Goal: Task Accomplishment & Management: Use online tool/utility

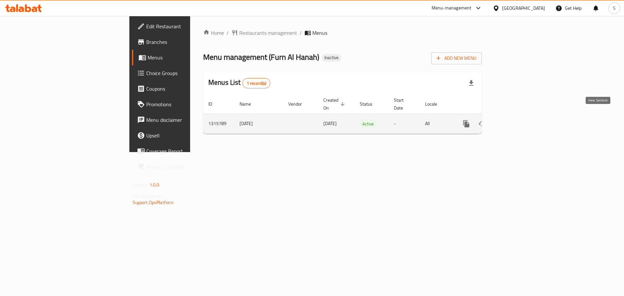
click at [516, 121] on icon "enhanced table" at bounding box center [513, 124] width 6 height 6
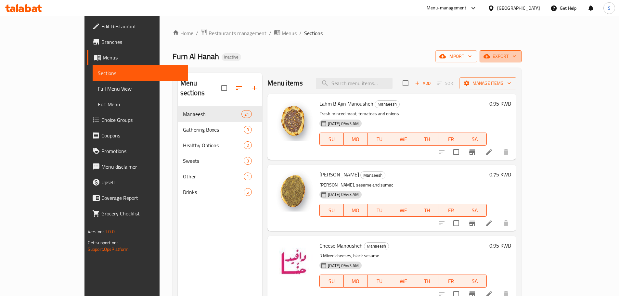
click at [517, 58] on icon "button" at bounding box center [514, 56] width 6 height 6
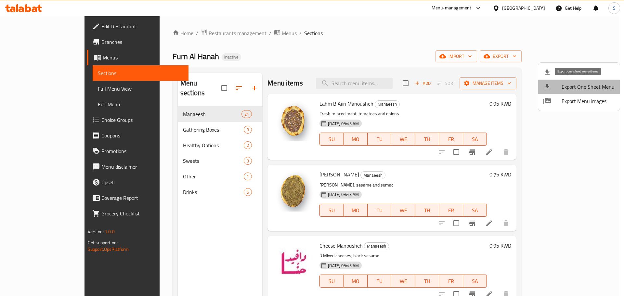
click at [584, 80] on li "Export One Sheet Menu" at bounding box center [579, 87] width 82 height 14
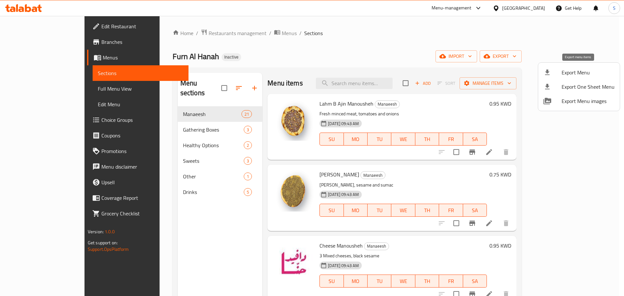
click at [580, 74] on span "Export Menu" at bounding box center [587, 73] width 53 height 8
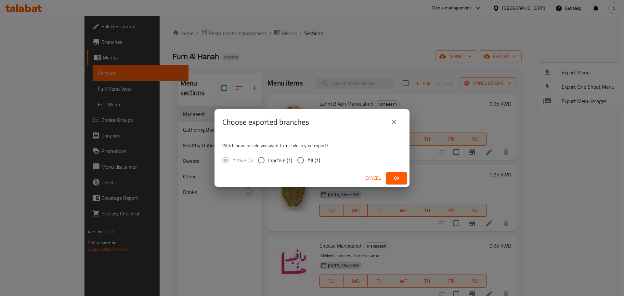
click at [395, 121] on icon "close" at bounding box center [393, 122] width 5 height 5
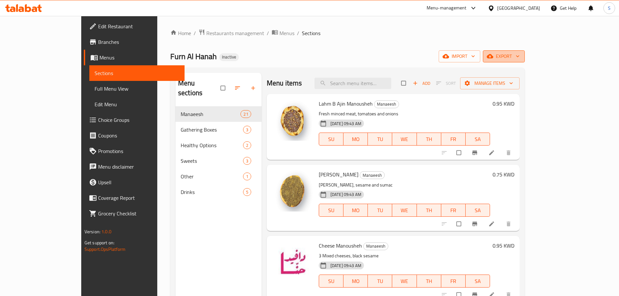
click at [519, 57] on icon "button" at bounding box center [517, 57] width 3 height 2
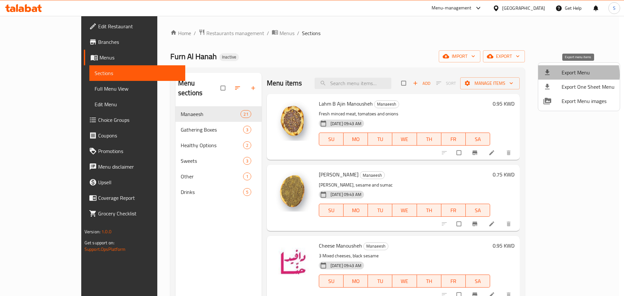
click at [575, 75] on span "Export Menu" at bounding box center [587, 73] width 53 height 8
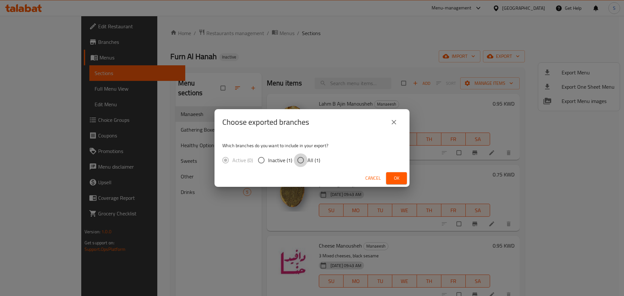
click at [301, 160] on input "All (1)" at bounding box center [301, 160] width 14 height 14
radio input "true"
click at [395, 175] on span "Ok" at bounding box center [396, 178] width 10 height 8
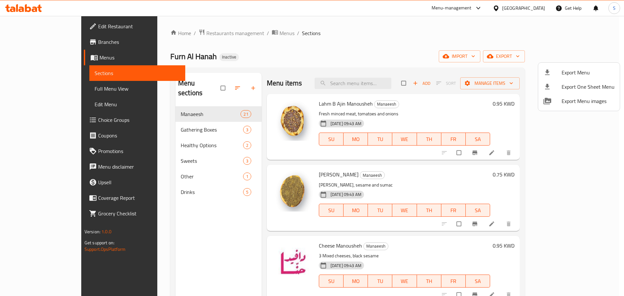
click at [411, 40] on div at bounding box center [312, 148] width 624 height 296
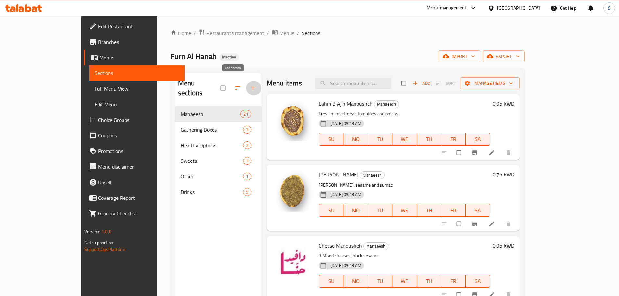
click at [250, 85] on icon "button" at bounding box center [253, 88] width 6 height 6
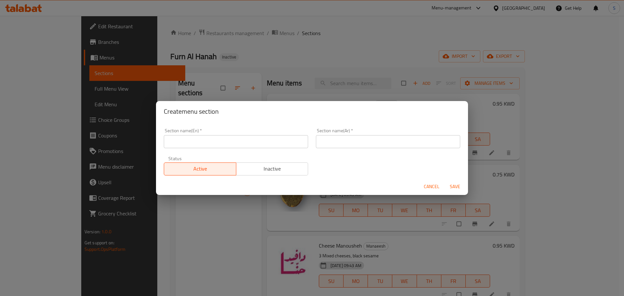
click at [231, 145] on input "text" at bounding box center [236, 141] width 144 height 13
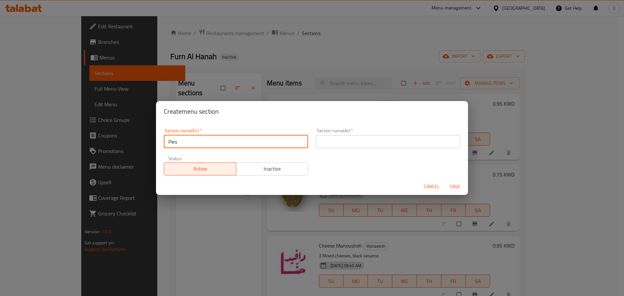
click at [234, 142] on input "Pies" at bounding box center [236, 141] width 144 height 13
type input "Pies"
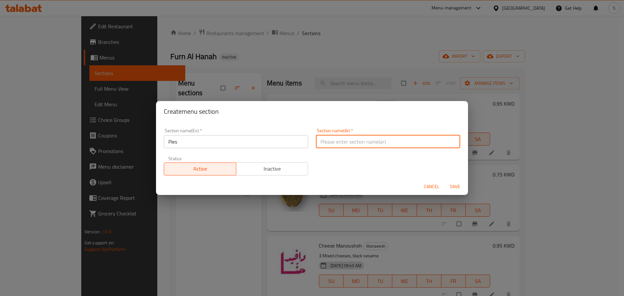
click at [321, 144] on input "text" at bounding box center [388, 141] width 144 height 13
paste input "فطائر"
type input "فطائر"
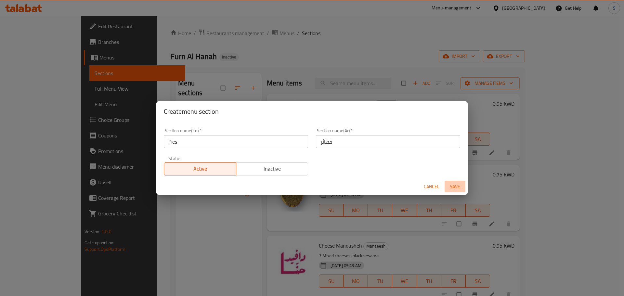
click at [458, 186] on span "Save" at bounding box center [455, 187] width 16 height 8
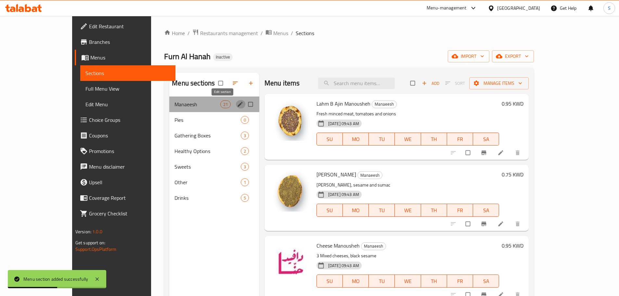
click at [237, 104] on icon "edit" at bounding box center [240, 104] width 6 height 6
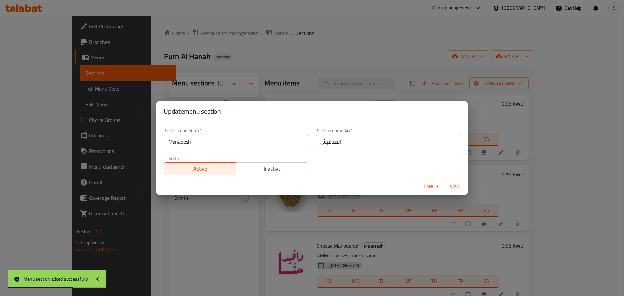
click at [210, 238] on div "Update menu section Section name(En)   * Manaeesh Section name(En) * Section na…" at bounding box center [312, 148] width 624 height 296
click at [431, 183] on span "Cancel" at bounding box center [431, 187] width 16 height 8
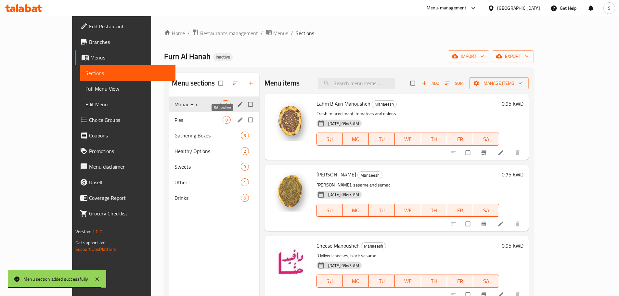
click at [237, 123] on icon "edit" at bounding box center [240, 120] width 6 height 6
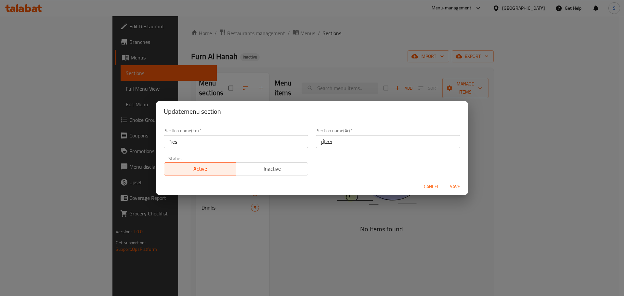
click at [331, 142] on input "فطائر" at bounding box center [388, 141] width 144 height 13
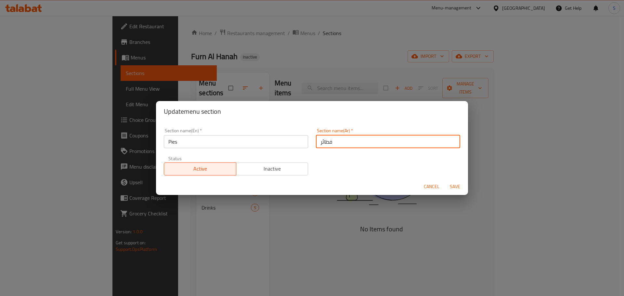
click at [317, 144] on input "فطائر" at bounding box center [388, 141] width 144 height 13
type input "الفطائر"
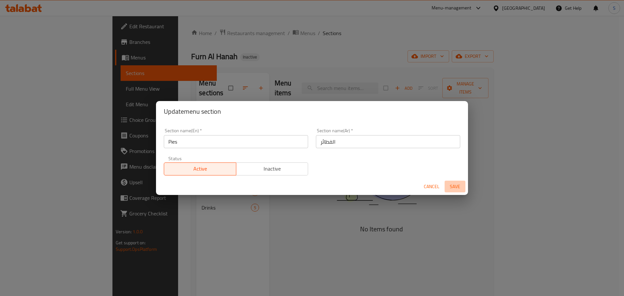
click at [459, 186] on span "Save" at bounding box center [455, 187] width 16 height 8
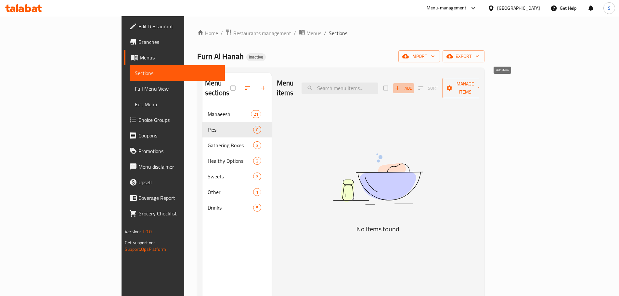
click at [399, 86] on icon "button" at bounding box center [397, 88] width 4 height 4
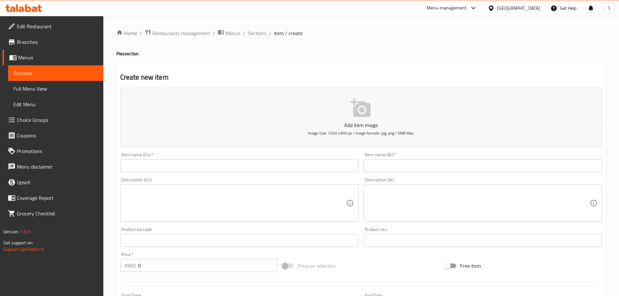
click at [232, 169] on input "text" at bounding box center [239, 165] width 238 height 13
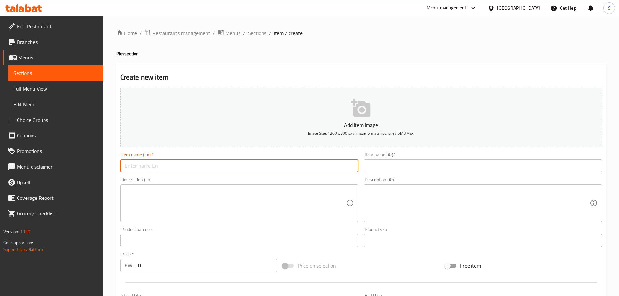
paste input "Halloumi"
click at [230, 170] on input "Halloumi Pie" at bounding box center [239, 165] width 238 height 13
type input "Halloumi Pie"
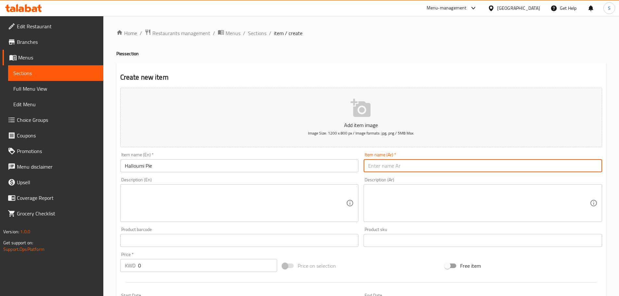
click at [380, 169] on input "text" at bounding box center [482, 165] width 238 height 13
paste input "فطيرة حلومي"
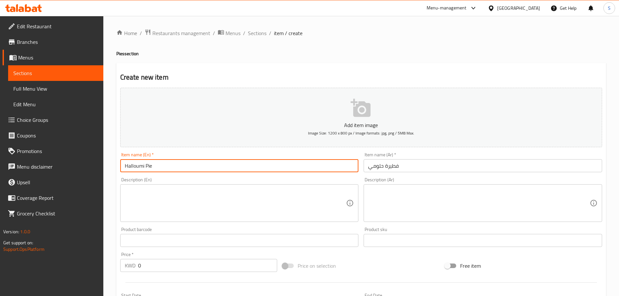
drag, startPoint x: 144, startPoint y: 167, endPoint x: 113, endPoint y: 169, distance: 30.9
click at [113, 169] on div "Home / Restaurants management / Menus / Sections / item / create Pies section C…" at bounding box center [360, 237] width 515 height 443
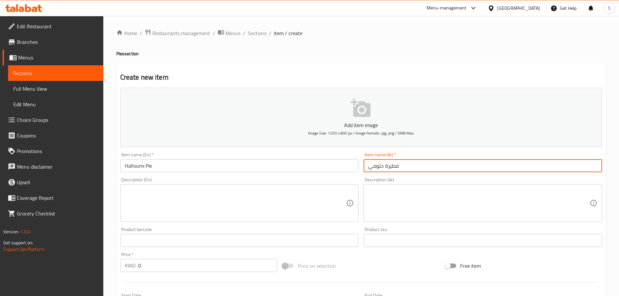
click at [412, 168] on input "فطيرة حلومي" at bounding box center [482, 165] width 238 height 13
type input "فطيرة حلوم"
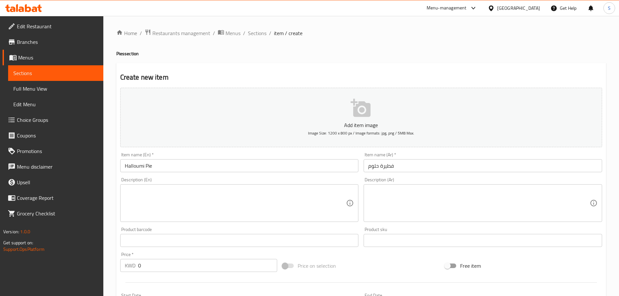
click at [615, 104] on div "Home / Restaurants management / Menus / Sections / item / create Pies section C…" at bounding box center [360, 237] width 515 height 443
click at [251, 195] on textarea at bounding box center [235, 203] width 221 height 31
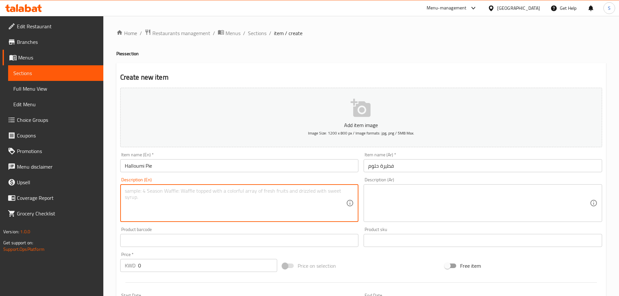
paste textarea "Halloumi Cheese , Zaatar , Olives"
click at [146, 193] on textarea "Halloumi Cheese , Zaatar , Olives" at bounding box center [235, 203] width 221 height 31
click at [148, 194] on textarea "Halloumi Cheese , Zaatar , Olives" at bounding box center [235, 203] width 221 height 31
click at [167, 191] on textarea "Halloumi cheese , Zaatar , Olives" at bounding box center [235, 203] width 221 height 31
click at [179, 194] on textarea "Halloumi cheese, zaatar , Olives" at bounding box center [235, 203] width 221 height 31
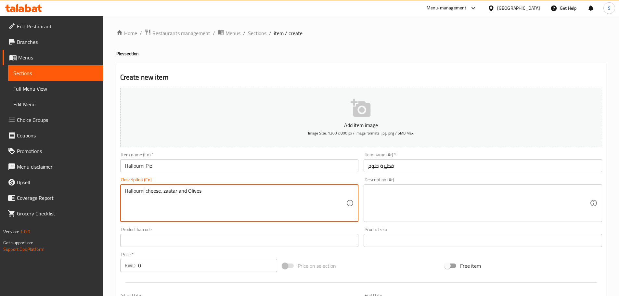
click at [190, 194] on textarea "Halloumi cheese, zaatar and Olives" at bounding box center [235, 203] width 221 height 31
click at [206, 194] on textarea "Halloumi cheese, zaatar and olives" at bounding box center [235, 203] width 221 height 31
click at [200, 192] on textarea "Halloumi cheese, zaatar and olives" at bounding box center [235, 203] width 221 height 31
click at [209, 193] on textarea "Halloumi cheese, zaatar and olives." at bounding box center [235, 203] width 221 height 31
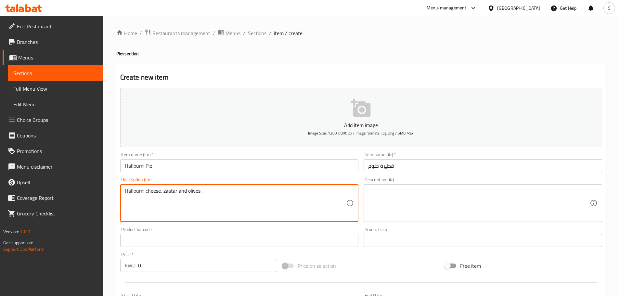
click at [209, 193] on textarea "Halloumi cheese, zaatar and olives." at bounding box center [235, 203] width 221 height 31
click at [213, 194] on textarea "Halloumi cheese, zaatar and olives." at bounding box center [235, 203] width 221 height 31
click at [222, 193] on textarea "Halloumi cheese, zaatar and olives." at bounding box center [235, 203] width 221 height 31
drag, startPoint x: 202, startPoint y: 192, endPoint x: 121, endPoint y: 192, distance: 80.9
click at [121, 192] on div "Halloumi cheese, zaatar and olives. Description (En)" at bounding box center [239, 203] width 238 height 38
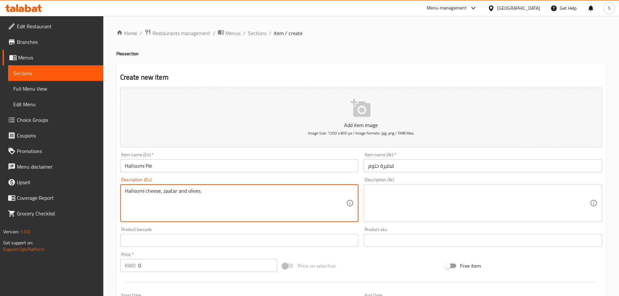
type textarea "Halloumi cheese, zaatar and olives."
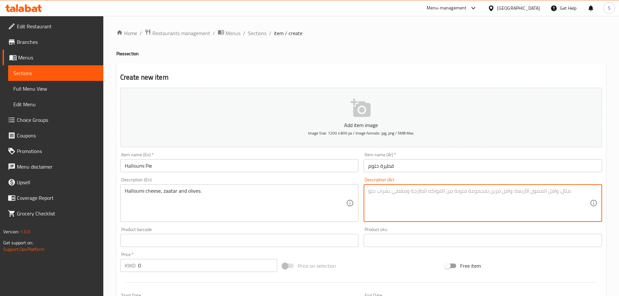
click at [374, 192] on textarea at bounding box center [478, 203] width 221 height 31
paste textarea "جبنة حلومي، زعتر و [PERSON_NAME]."
click at [397, 194] on textarea "جبنة حلومي، زعتر و [PERSON_NAME]." at bounding box center [478, 203] width 221 height 31
click at [379, 194] on textarea "جبنة حلوم، زعتر و [PERSON_NAME]." at bounding box center [478, 203] width 221 height 31
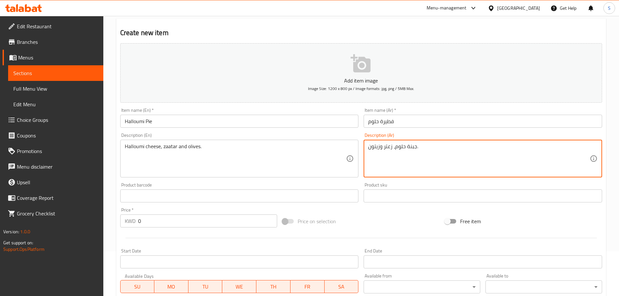
scroll to position [65, 0]
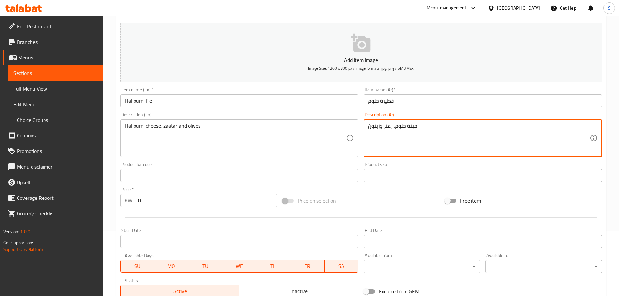
type textarea "جبنة حلوم، زعتر وزيتون."
click at [147, 203] on input "0" at bounding box center [207, 200] width 139 height 13
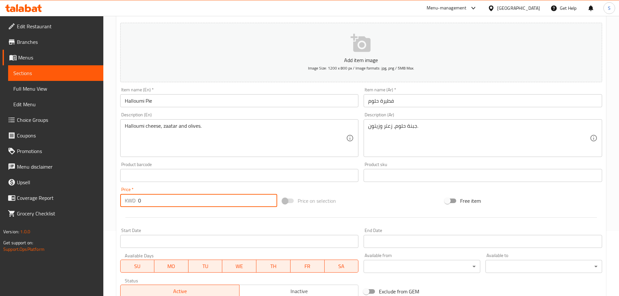
click at [147, 203] on input "0" at bounding box center [207, 200] width 139 height 13
paste input ".900"
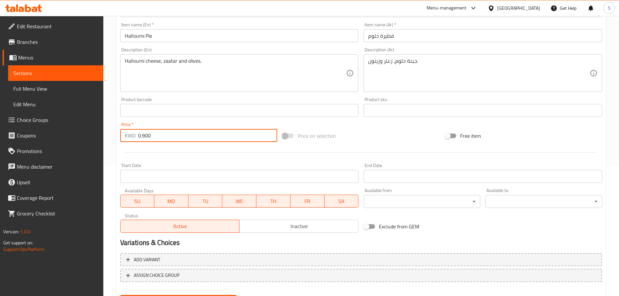
scroll to position [163, 0]
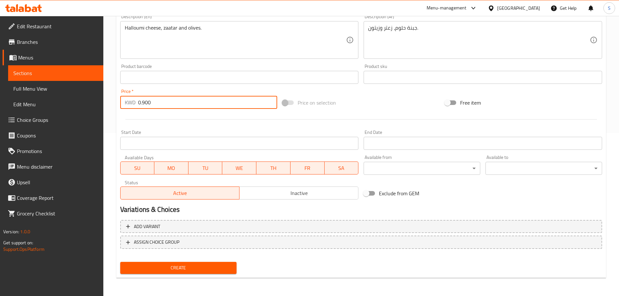
type input "0.900"
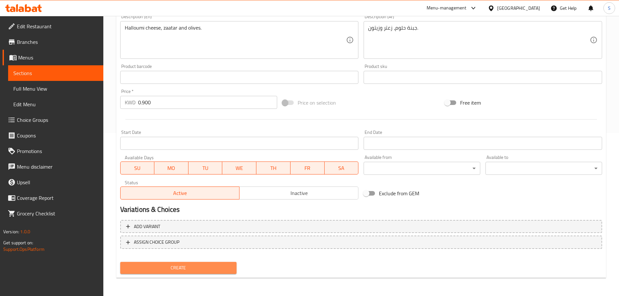
click at [214, 263] on button "Create" at bounding box center [178, 268] width 117 height 12
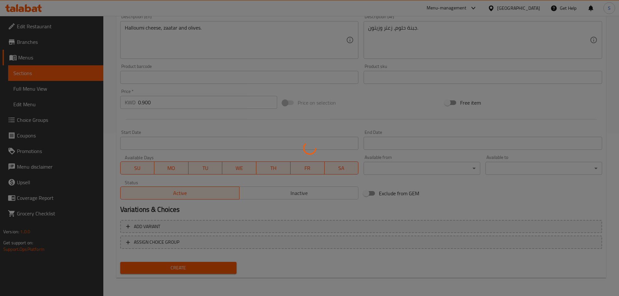
type input "0"
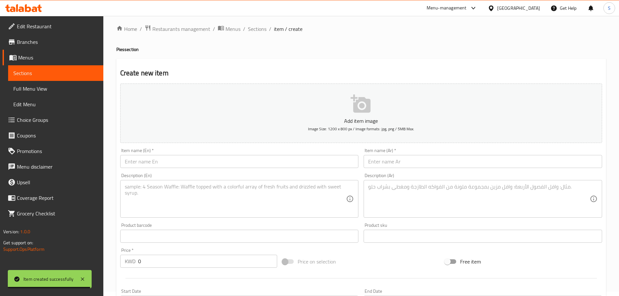
scroll to position [1, 0]
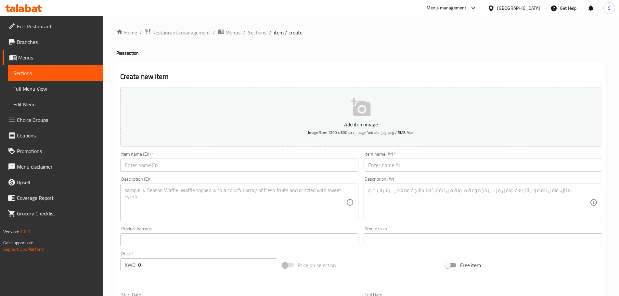
click at [193, 167] on input "text" at bounding box center [239, 164] width 238 height 13
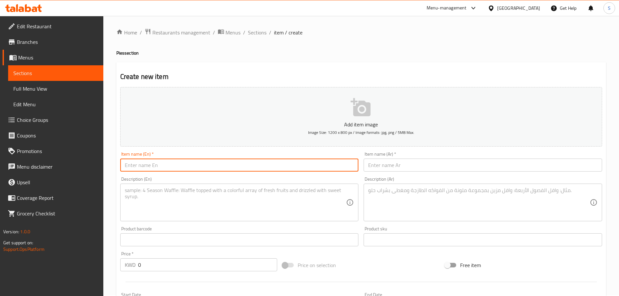
paste input "Spinach"
click at [193, 167] on input "Spinach Pie" at bounding box center [239, 164] width 238 height 13
click at [194, 168] on input "Spinach Pie" at bounding box center [239, 164] width 238 height 13
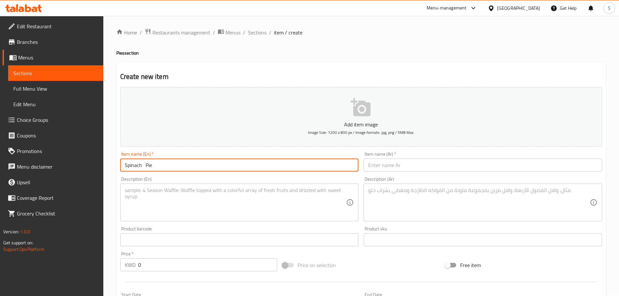
type input "Spinach Pie"
drag, startPoint x: 392, startPoint y: 151, endPoint x: 389, endPoint y: 155, distance: 4.9
click at [391, 151] on div "Item name (Ar)   * Item name (Ar) *" at bounding box center [483, 161] width 244 height 25
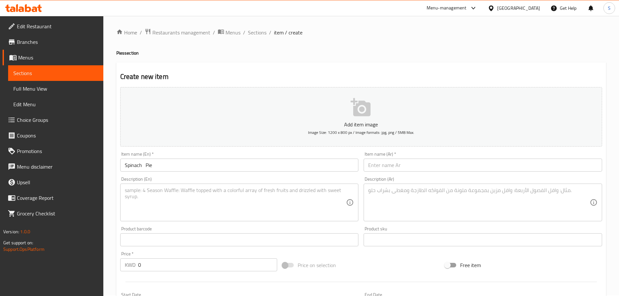
click at [386, 165] on input "text" at bounding box center [482, 164] width 238 height 13
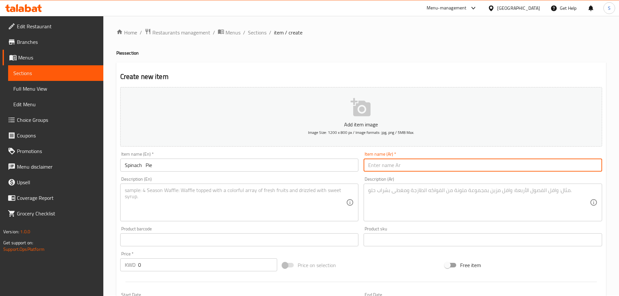
paste input "فطيرة السبانخ"
click at [380, 167] on input "فطيرة السبانخ" at bounding box center [482, 164] width 238 height 13
type input "فطيرة سبانخ"
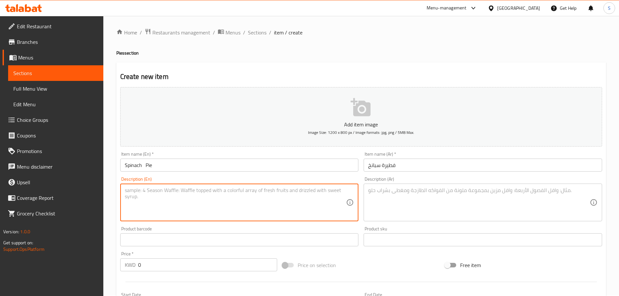
click at [221, 194] on textarea at bounding box center [235, 202] width 221 height 31
paste textarea "Spinach , onion , sumac , pomegranate molasses with pomegranate"
click at [143, 190] on textarea "Spinach , onion , sumac , pomegranate molasses with pomegranate" at bounding box center [235, 202] width 221 height 31
click at [158, 192] on textarea "Spinach, onion , sumac , pomegranate molasses with pomegranate" at bounding box center [235, 202] width 221 height 31
click at [174, 192] on textarea "Spinach, onion, sumac , pomegranate molasses with pomegranate" at bounding box center [235, 202] width 221 height 31
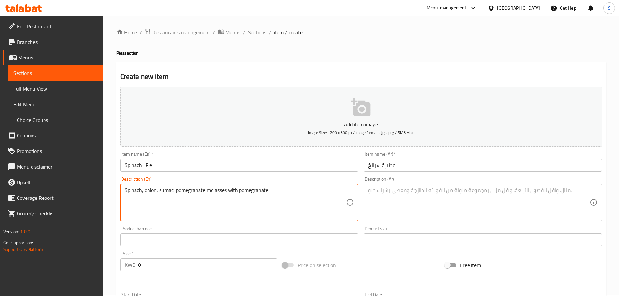
click at [272, 191] on textarea "Spinach, onion, sumac, pomegranate molasses with pomegranate" at bounding box center [235, 202] width 221 height 31
type textarea "Spinach, onion, sumac, pomegranate molasses with pomegranate."
click at [386, 192] on textarea at bounding box center [478, 202] width 221 height 31
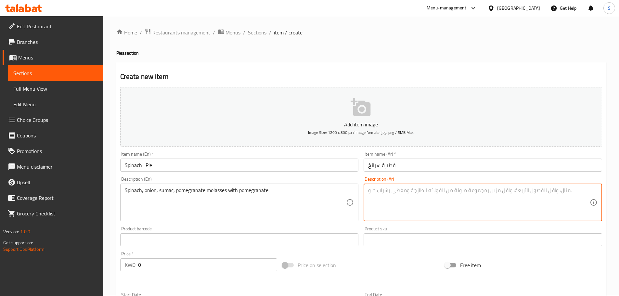
paste textarea "سبانخ، بصل، سماق، دبس الرمان مع [PERSON_NAME]"
click at [466, 188] on textarea "سبانخ، بصل، سماق، دبس الرمان مع [PERSON_NAME]" at bounding box center [478, 202] width 221 height 31
click at [455, 191] on textarea "سبانخ، بصل، سماق، دبس الرمان مع [PERSON_NAME]" at bounding box center [478, 202] width 221 height 31
type textarea "سبانخ، بصل، سماق، دبس الرمان مع [PERSON_NAME]."
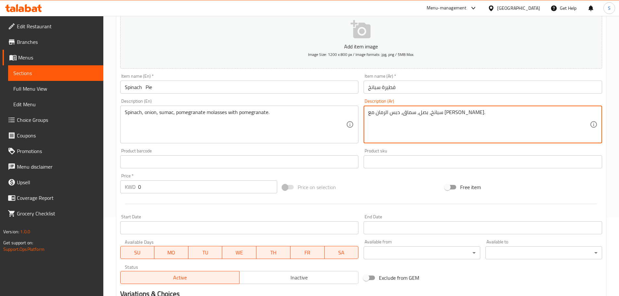
scroll to position [98, 0]
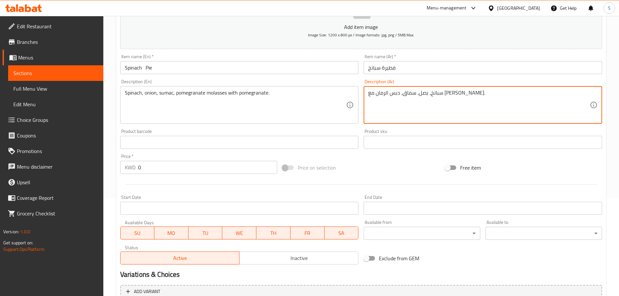
click at [147, 168] on input "0" at bounding box center [207, 167] width 139 height 13
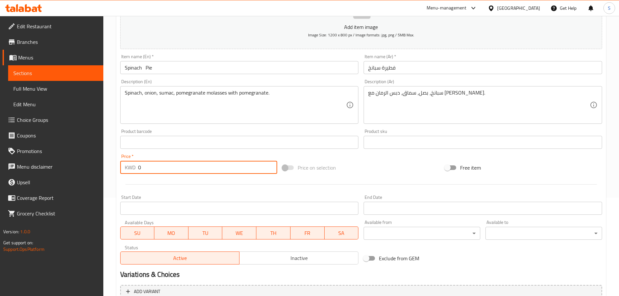
click at [147, 168] on input "0" at bounding box center [207, 167] width 139 height 13
paste input ".700"
type input "0.700"
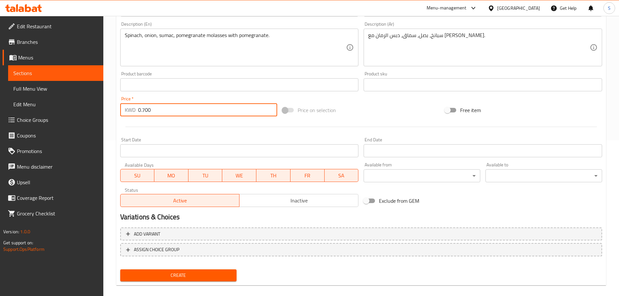
scroll to position [163, 0]
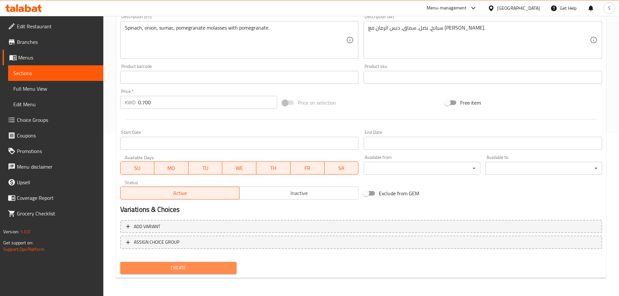
click at [211, 272] on span "Create" at bounding box center [178, 268] width 106 height 8
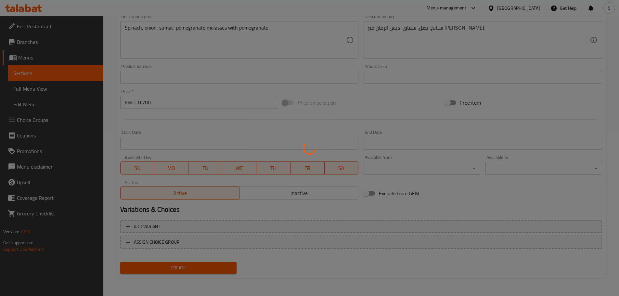
type input "0"
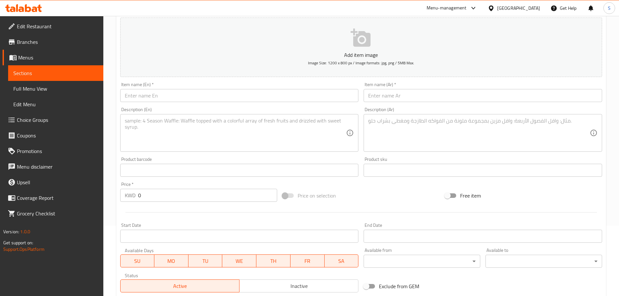
scroll to position [66, 0]
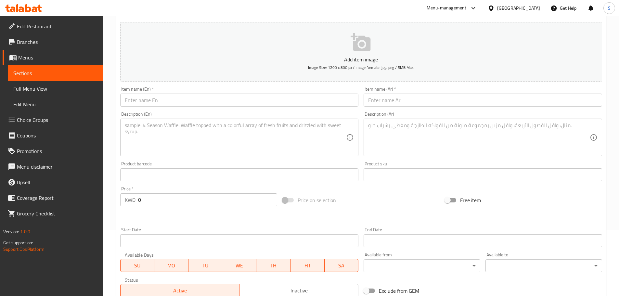
click at [147, 102] on input "text" at bounding box center [239, 100] width 238 height 13
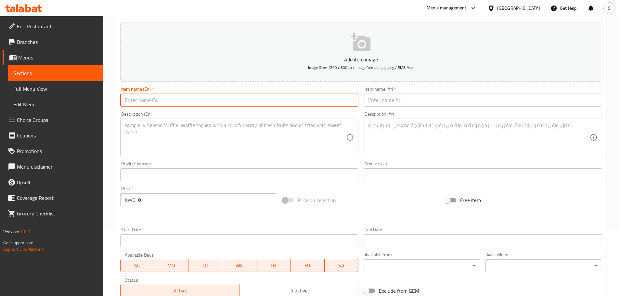
paste input "Labneh"
click at [141, 103] on input "Labneh Pie" at bounding box center [239, 100] width 238 height 13
click at [154, 100] on input "Labneh Pie" at bounding box center [239, 100] width 238 height 13
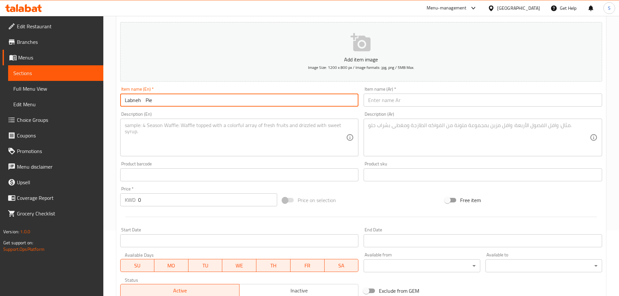
type input "Labneh Pie"
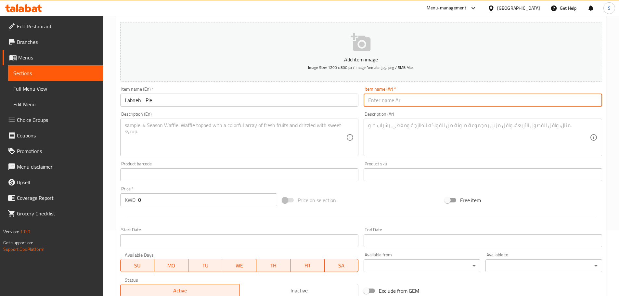
click at [372, 106] on input "text" at bounding box center [482, 100] width 238 height 13
paste input "فطيرة لبنة"
type input "فطيرة لبنة"
click at [140, 102] on input "Labneh Pie" at bounding box center [239, 100] width 238 height 13
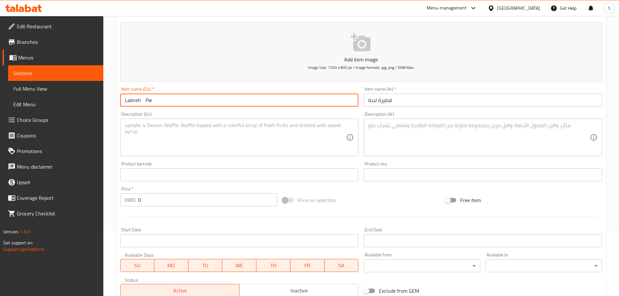
click at [142, 102] on input "Labneh Pie" at bounding box center [239, 100] width 238 height 13
type input "Labneh Pie"
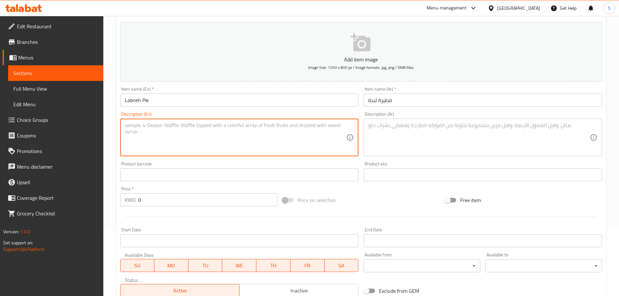
click at [256, 128] on textarea at bounding box center [235, 137] width 221 height 31
paste textarea "Labneh , zaatar , Pomegranate"
click at [142, 128] on textarea "Labneh , zaatar , Pomegranate" at bounding box center [235, 137] width 221 height 31
click at [159, 126] on textarea "Labneh, zaatar , Pomegranate" at bounding box center [235, 137] width 221 height 31
click at [197, 127] on textarea "Labneh, zaatar and pomegranate" at bounding box center [235, 137] width 221 height 31
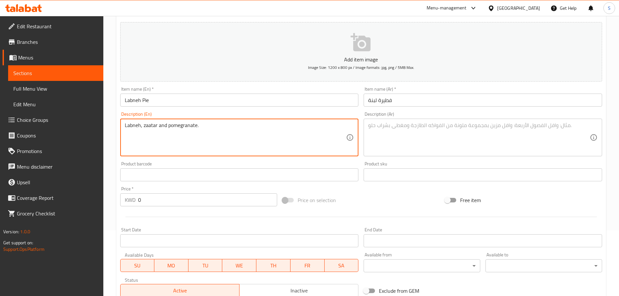
type textarea "Labneh, zaatar and pomegranate."
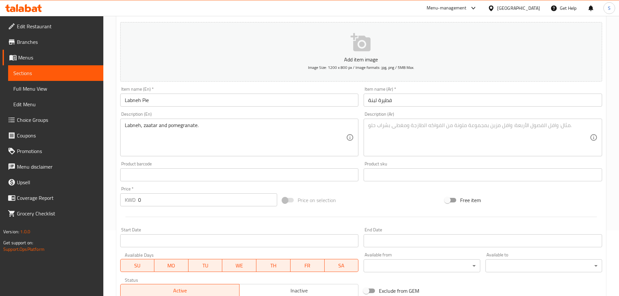
click at [610, 127] on div "Home / Restaurants management / Menus / Sections / item / create Pies section C…" at bounding box center [360, 171] width 515 height 443
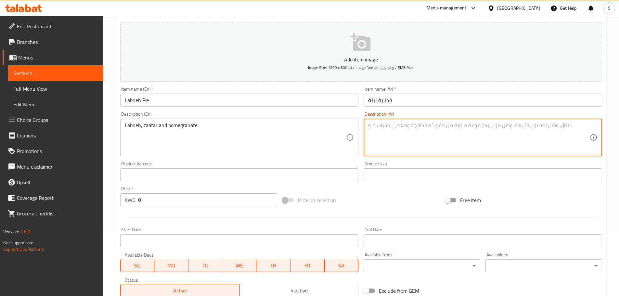
click at [380, 125] on textarea at bounding box center [478, 137] width 221 height 31
paste textarea "لبنة، زعتر، رمان"
click at [377, 128] on textarea "لبنة، زعتر، رمان" at bounding box center [478, 137] width 221 height 31
click at [381, 129] on textarea "لبنة، زعترو رمان" at bounding box center [478, 137] width 221 height 31
click at [377, 127] on textarea "لبنة، زعتر و رمان" at bounding box center [478, 137] width 221 height 31
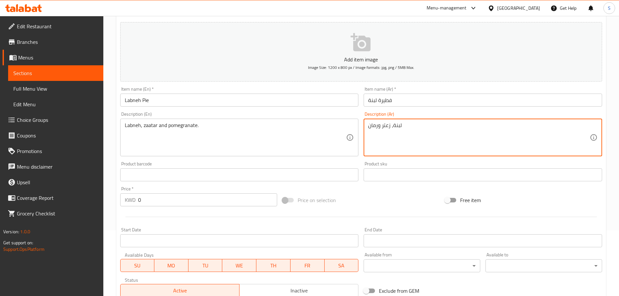
click at [413, 122] on textarea "لبنة، زعتر ورمان" at bounding box center [478, 137] width 221 height 31
click at [400, 125] on textarea "لبنة، زعتر ورمان" at bounding box center [478, 137] width 221 height 31
type textarea "لبنة، زعتر ورمان."
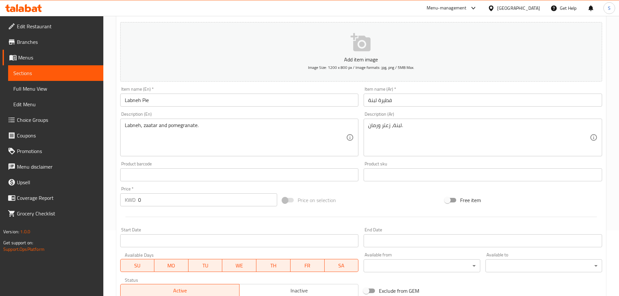
click at [614, 105] on div "Home / Restaurants management / Menus / Sections / item / create Pies section C…" at bounding box center [360, 171] width 515 height 443
click at [140, 204] on input "0" at bounding box center [207, 199] width 139 height 13
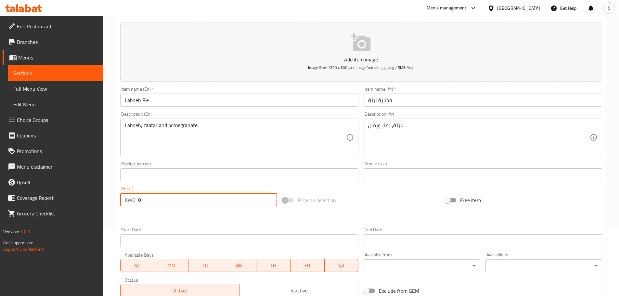
click at [140, 204] on input "0" at bounding box center [207, 199] width 139 height 13
paste input ".750"
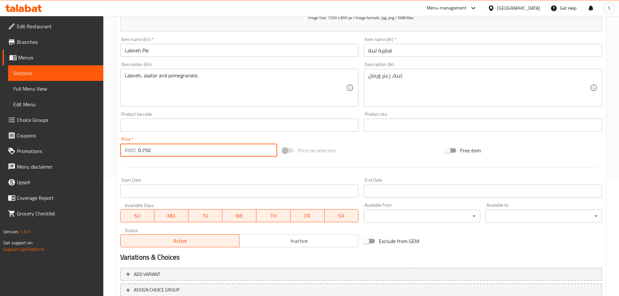
scroll to position [130, 0]
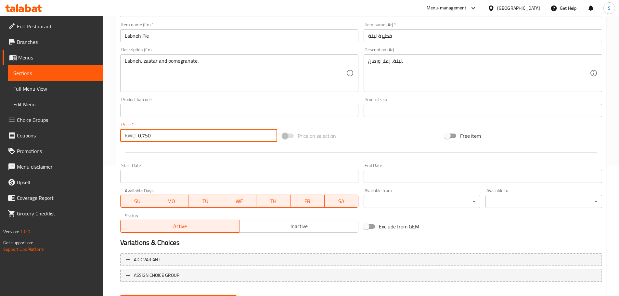
type input "0.750"
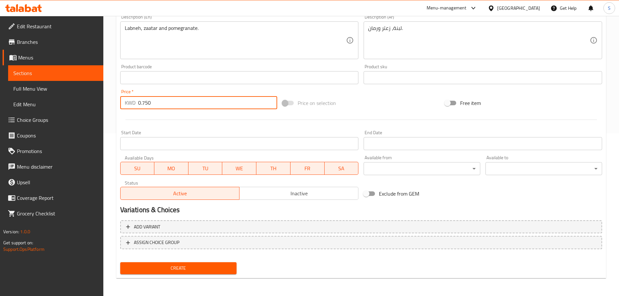
scroll to position [163, 0]
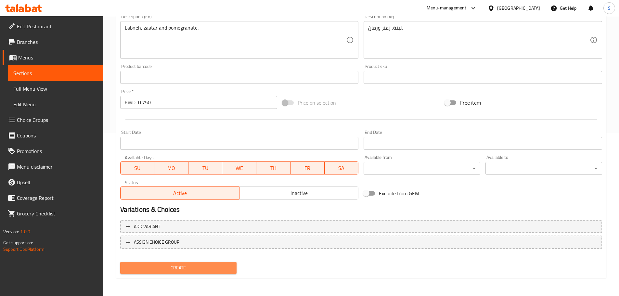
click at [212, 266] on span "Create" at bounding box center [178, 268] width 106 height 8
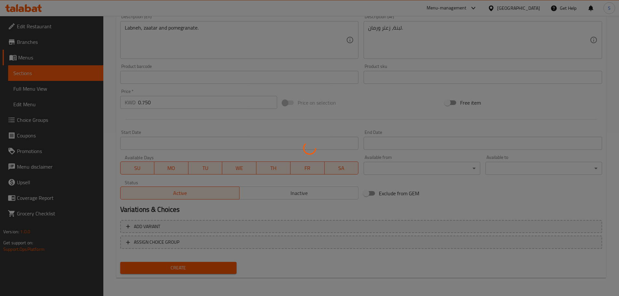
type input "0"
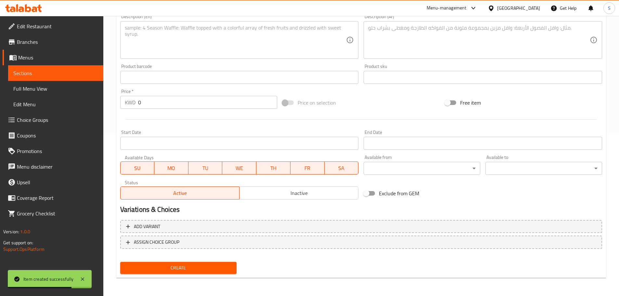
click at [609, 75] on div "Home / Restaurants management / Menus / Sections / item / create Pies section C…" at bounding box center [360, 74] width 515 height 443
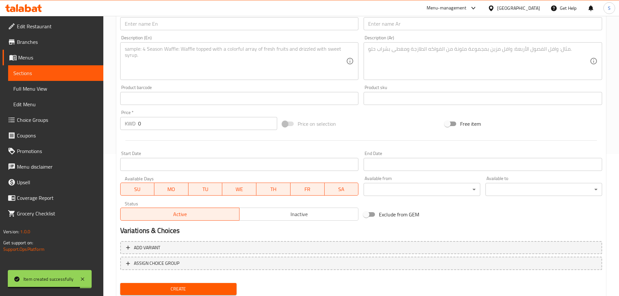
scroll to position [131, 0]
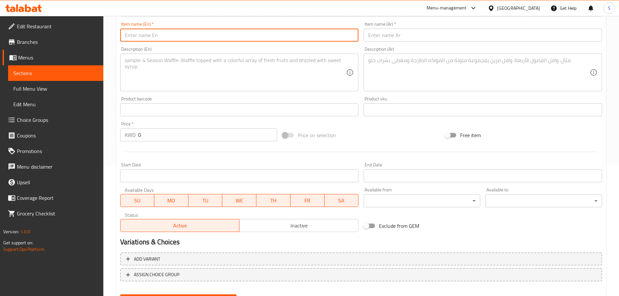
paste input "Falafel"
type input "Falafel Pie"
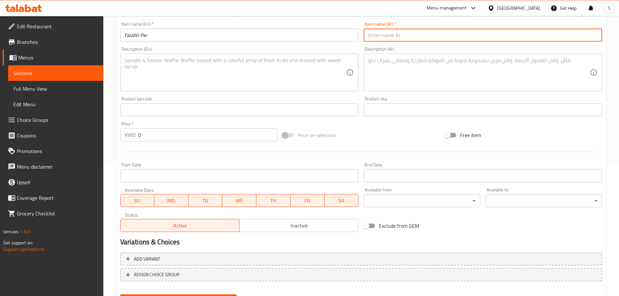
click at [406, 32] on input "text" at bounding box center [482, 35] width 238 height 13
paste input "فلافل"
type input "فطيرة فلافل"
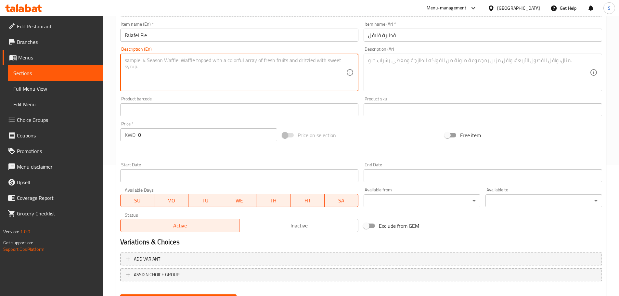
paste textarea "Falafel , tahina, pickles"
click at [142, 60] on textarea "Falafel , tahina, pickles" at bounding box center [235, 72] width 221 height 31
click at [127, 61] on textarea "Falafel, tahina, pickles" at bounding box center [235, 72] width 221 height 31
click at [157, 63] on textarea "Falafel, tahina, pickles" at bounding box center [235, 72] width 221 height 31
click at [187, 61] on textarea "Falafel, tahina and pickles" at bounding box center [235, 72] width 221 height 31
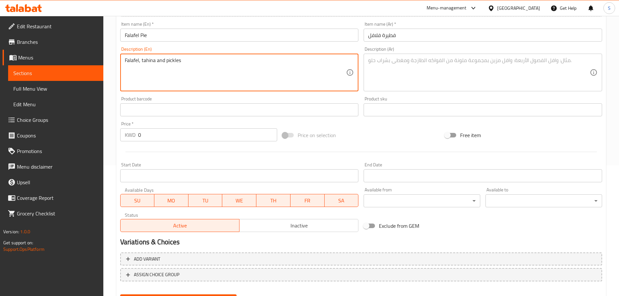
click at [181, 61] on textarea "Falafel, tahina and pickles" at bounding box center [235, 72] width 221 height 31
type textarea "Falafel, tahina and pickles."
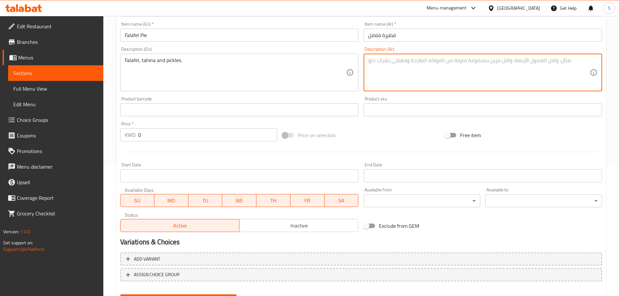
click at [557, 59] on textarea at bounding box center [478, 72] width 221 height 31
paste textarea "فلافل، طحينة، مخلل"
click at [379, 64] on textarea "فلافل، طحينة، مخلل" at bounding box center [478, 72] width 221 height 31
click at [415, 61] on textarea "فلافل، طحينة ومخلل" at bounding box center [478, 72] width 221 height 31
click at [413, 62] on textarea "فلافل، طحينة ومخلل" at bounding box center [478, 72] width 221 height 31
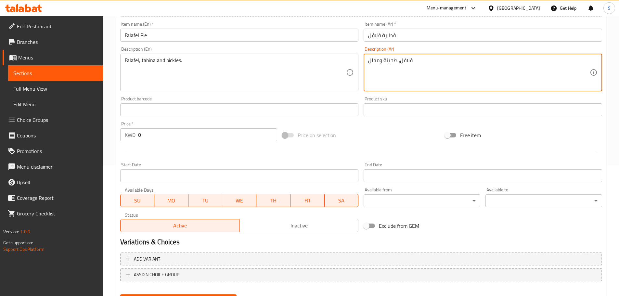
click at [412, 62] on textarea "فلافل، طحينة ومخلل" at bounding box center [478, 72] width 221 height 31
type textarea "فلافل، طحينة ومخلل."
drag, startPoint x: 556, startPoint y: 70, endPoint x: 542, endPoint y: 65, distance: 14.5
click at [556, 70] on textarea "فلافل، طحينة ومخلل." at bounding box center [478, 72] width 221 height 31
click at [146, 137] on input "0" at bounding box center [207, 134] width 139 height 13
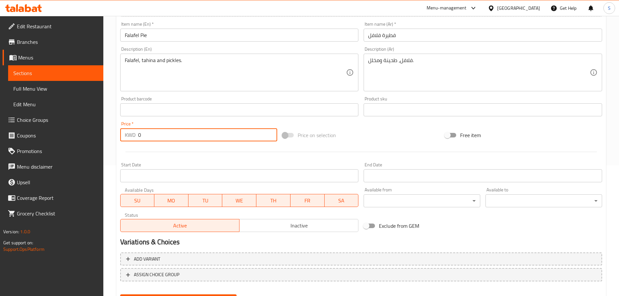
click at [146, 137] on input "0" at bounding box center [207, 134] width 139 height 13
paste input ".750"
type input "0.750"
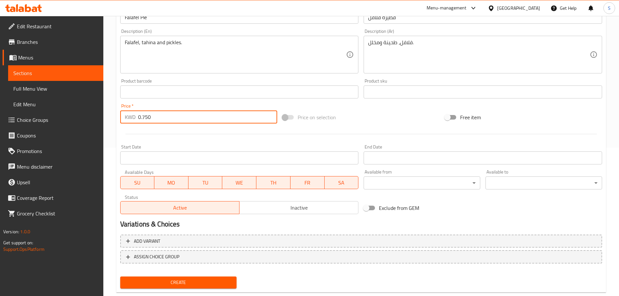
scroll to position [163, 0]
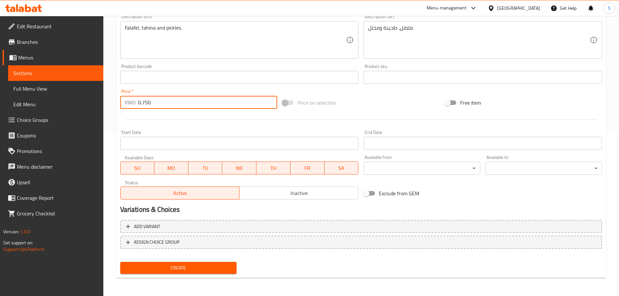
click at [216, 269] on span "Create" at bounding box center [178, 268] width 106 height 8
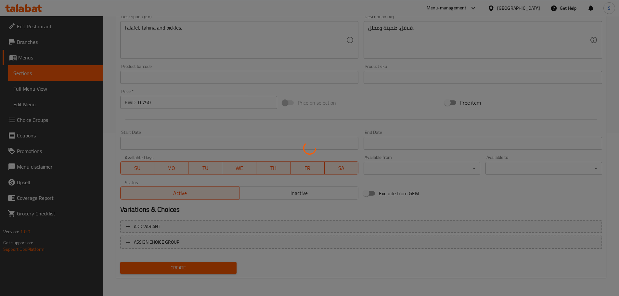
type input "0"
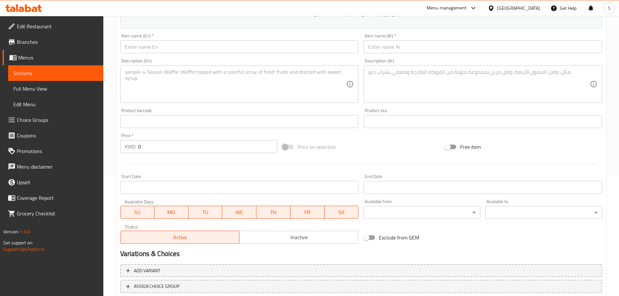
scroll to position [98, 0]
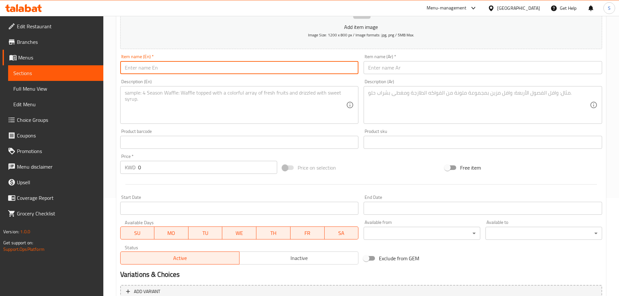
paste input "Kraft Cheese"
click at [142, 66] on input "Kraft Cheese Pie" at bounding box center [239, 67] width 238 height 13
click at [142, 67] on input "Kraft Cheese Pie" at bounding box center [239, 67] width 238 height 13
click at [141, 67] on input "Kraft Cheese Pie" at bounding box center [239, 67] width 238 height 13
type input "Kraft Cheese Pie"
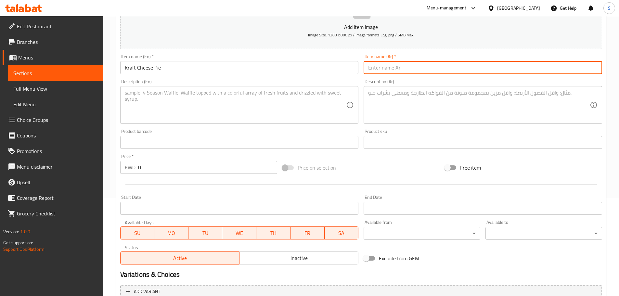
paste input "فطيرة جبنة كرافت"
type input "فطيرة جبنة كرافت"
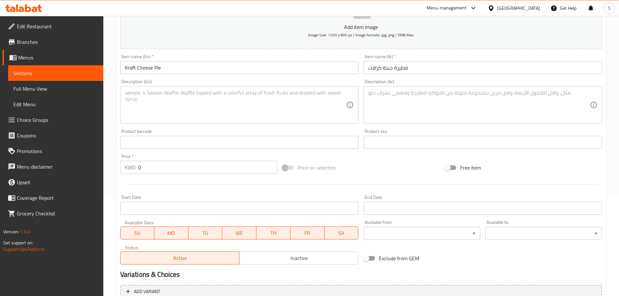
click at [552, 100] on textarea at bounding box center [478, 105] width 221 height 31
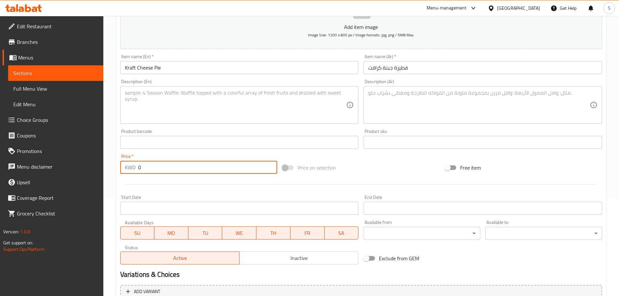
click at [151, 165] on input "0" at bounding box center [207, 167] width 139 height 13
paste input ".700"
type input "0.700"
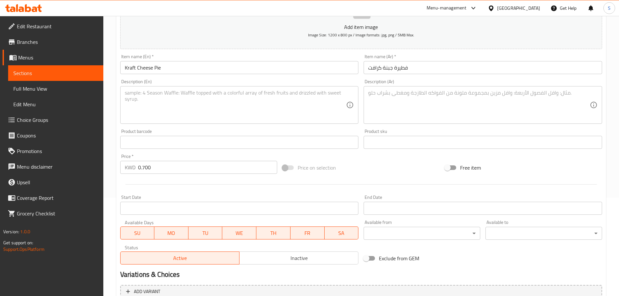
click at [596, 263] on div "Add item image Image Size: 1200 x 800 px / Image formats: jpg, png / 5MB Max. I…" at bounding box center [361, 127] width 487 height 280
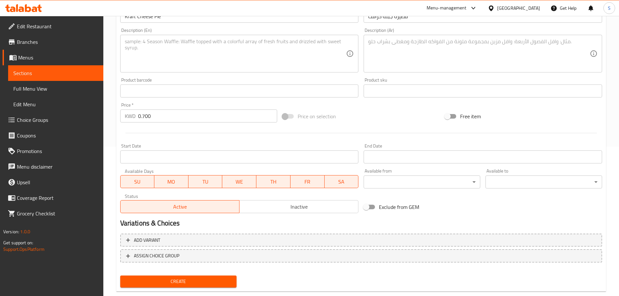
scroll to position [163, 0]
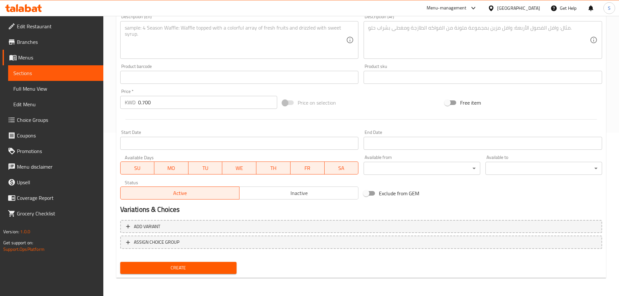
drag, startPoint x: 219, startPoint y: 263, endPoint x: 224, endPoint y: 259, distance: 6.8
click at [219, 264] on button "Create" at bounding box center [178, 268] width 117 height 12
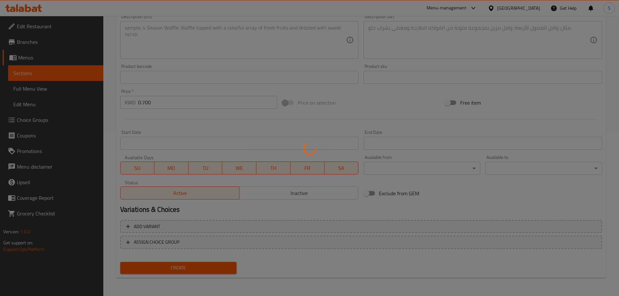
type input "0"
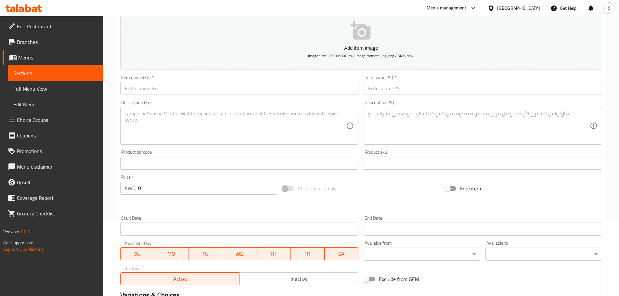
scroll to position [66, 0]
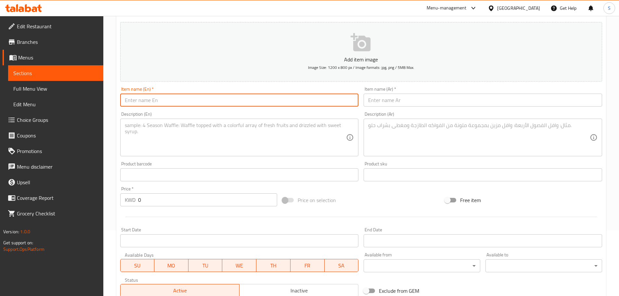
paste input "Zaatar Stuffed Cheese"
click at [163, 98] on input "Zaatar Stuffed Cheese Pie" at bounding box center [239, 100] width 238 height 13
click at [162, 98] on input "Zaatar Stuffed Cheese Pie" at bounding box center [239, 100] width 238 height 13
type input "Zaatar Stuffed Cheese Pie"
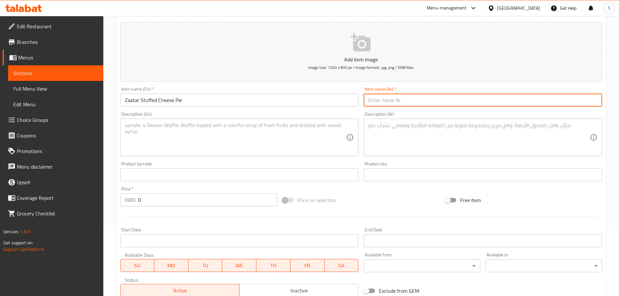
click at [404, 102] on input "text" at bounding box center [482, 100] width 238 height 13
paste input "فطيرة"
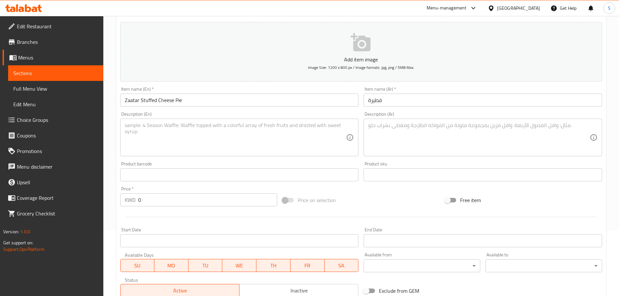
click at [612, 120] on div "Home / Restaurants management / Menus / Sections / item / create Pies section C…" at bounding box center [360, 171] width 515 height 443
click at [439, 97] on input "فطيرة" at bounding box center [482, 100] width 238 height 13
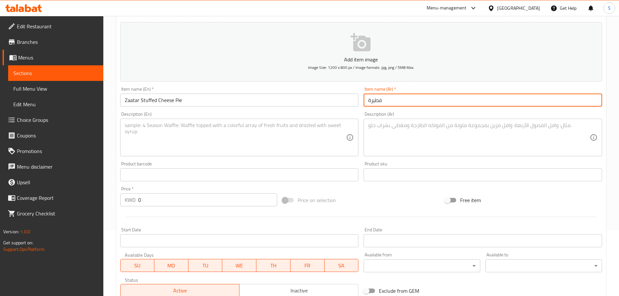
paste input "زعتر محشية جبن"
click at [405, 104] on input "فطيرة زعتر محشية جبن" at bounding box center [482, 100] width 238 height 13
type input "فطيرة زعتر محشية جبن"
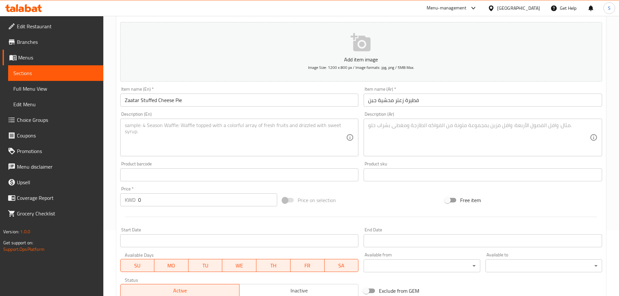
click at [615, 142] on div "Home / Restaurants management / Menus / Sections / item / create Pies section C…" at bounding box center [360, 171] width 515 height 443
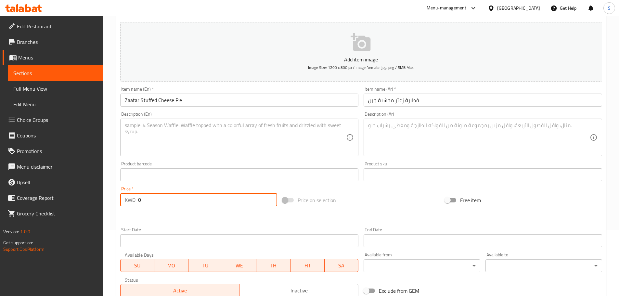
click at [145, 204] on input "0" at bounding box center [207, 199] width 139 height 13
paste input "1.20"
type input "1.200"
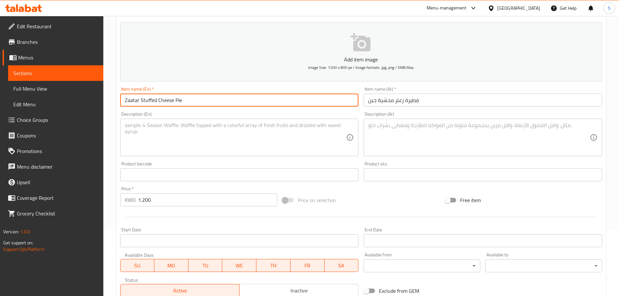
click at [125, 101] on input "Zaatar Stuffed Cheese Pie" at bounding box center [239, 100] width 238 height 13
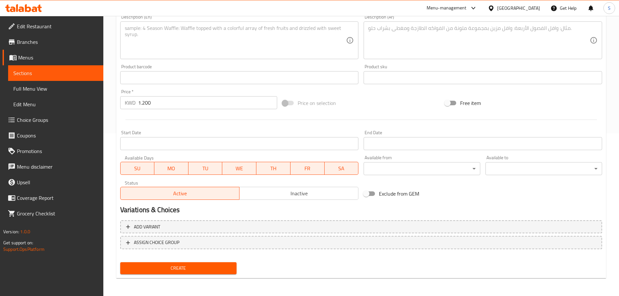
scroll to position [163, 0]
click at [226, 280] on div "Home / Restaurants management / Menus / Sections / item / create Pies section C…" at bounding box center [360, 74] width 489 height 417
drag, startPoint x: 225, startPoint y: 271, endPoint x: 257, endPoint y: 266, distance: 32.2
click at [225, 270] on span "Create" at bounding box center [178, 268] width 106 height 8
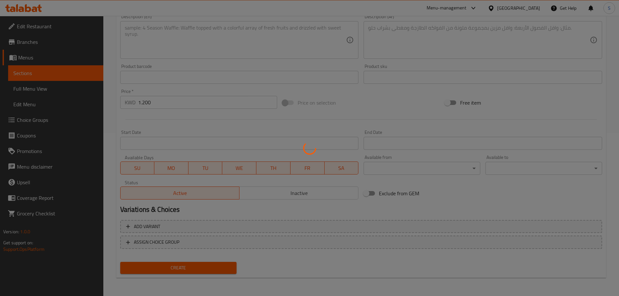
type input "0"
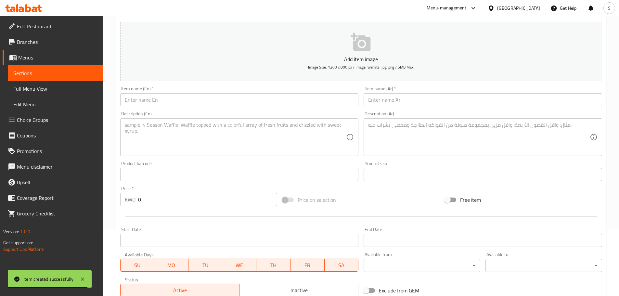
scroll to position [66, 0]
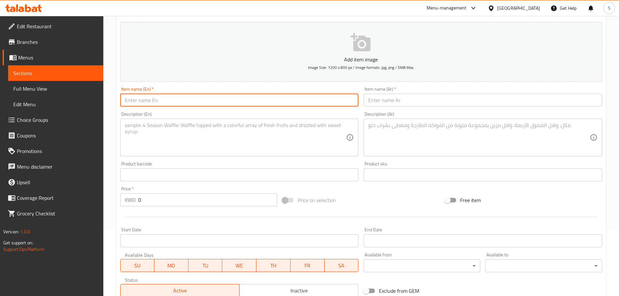
click at [149, 102] on input "text" at bounding box center [239, 100] width 238 height 13
paste input "Zaatar Stuffed Labneh"
type input "Zaatar Stuffed Labneh Pie"
click at [411, 101] on input "text" at bounding box center [482, 100] width 238 height 13
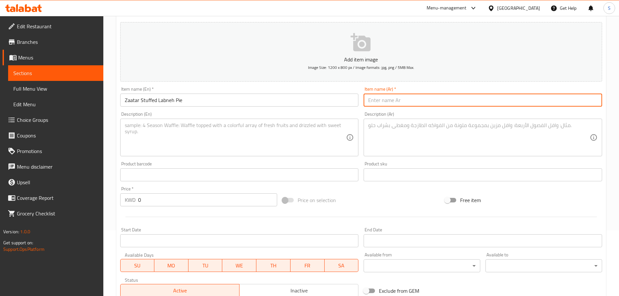
paste input "فطيرة"
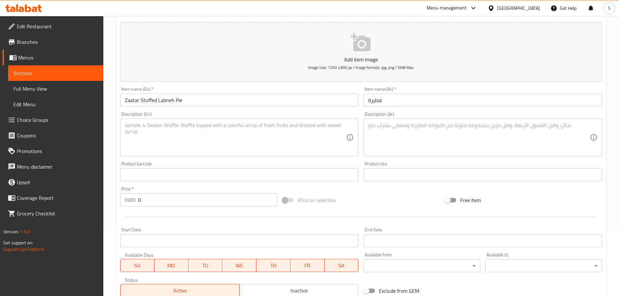
click at [608, 189] on div "Home / Restaurants management / Menus / Sections / item / create Pies section C…" at bounding box center [360, 171] width 515 height 443
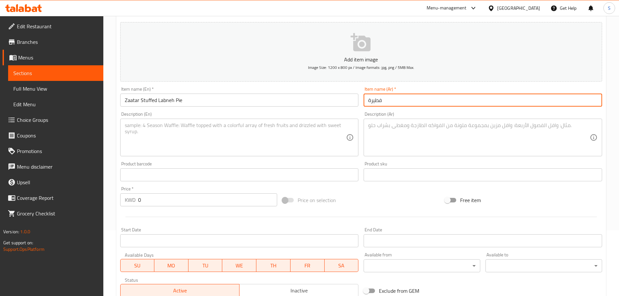
click at [393, 102] on input "فطيرة" at bounding box center [482, 100] width 238 height 13
paste input "زعتر محشية لبنة"
type input "فطيرة زعتر محشية لبنة"
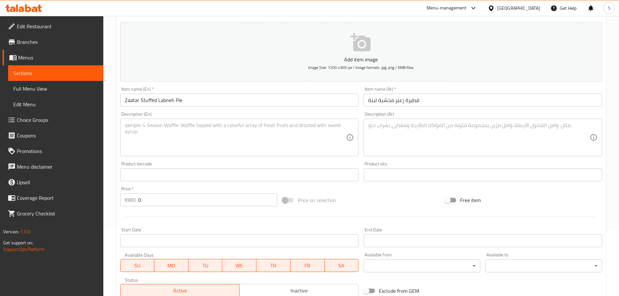
click at [611, 115] on div "Home / Restaurants management / Menus / Sections / item / create Pies section C…" at bounding box center [360, 171] width 515 height 443
click at [152, 201] on input "0" at bounding box center [207, 199] width 139 height 13
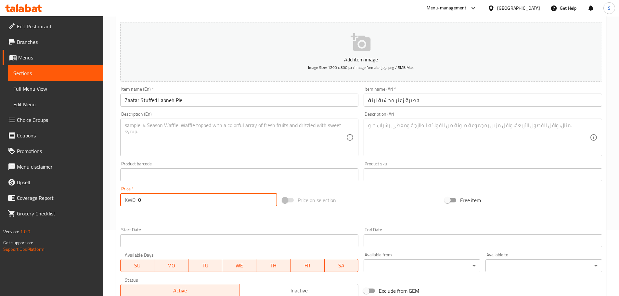
click at [151, 201] on input "0" at bounding box center [207, 199] width 139 height 13
paste input "1.00"
type input "1.000"
click at [126, 101] on input "Zaatar Stuffed Labneh Pie" at bounding box center [239, 100] width 238 height 13
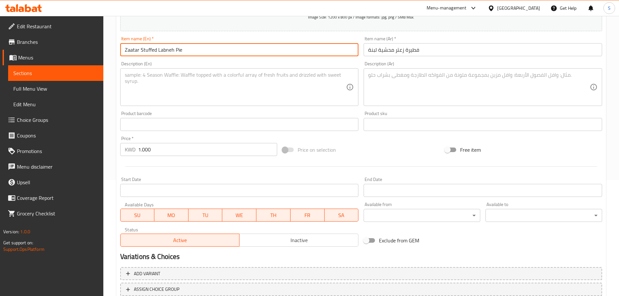
scroll to position [163, 0]
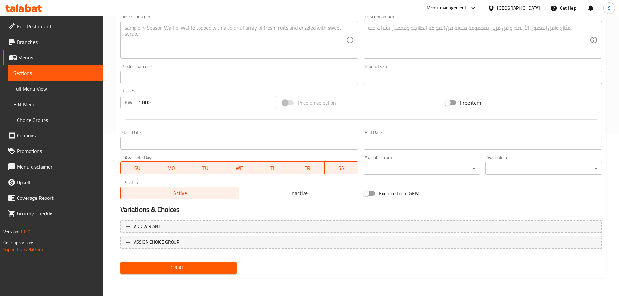
click at [214, 267] on span "Create" at bounding box center [178, 268] width 106 height 8
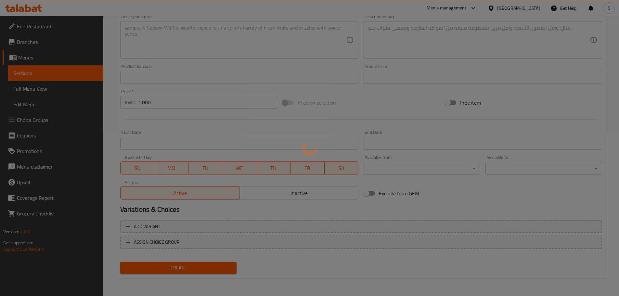
type input "0"
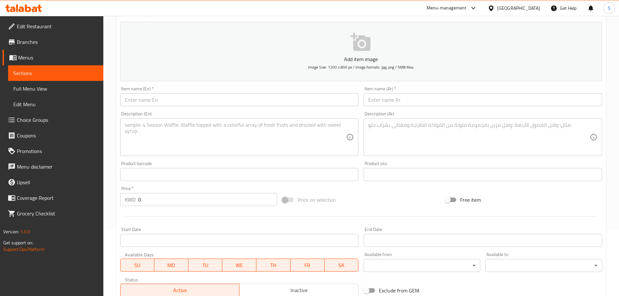
scroll to position [66, 0]
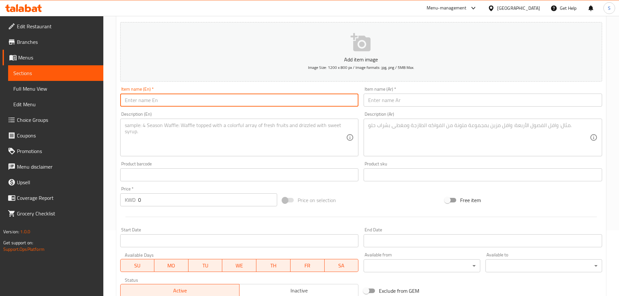
paste input "Egg And Cheese"
type input "Egg And Cheese Pie"
click at [393, 99] on input "text" at bounding box center [482, 100] width 238 height 13
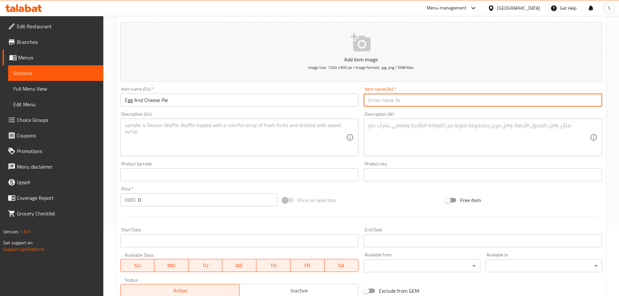
paste input "فطيرة"
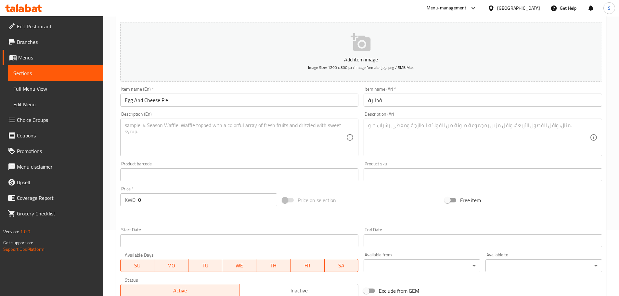
click at [613, 104] on div "Home / Restaurants management / Menus / Sections / item / create Pies section C…" at bounding box center [360, 171] width 515 height 443
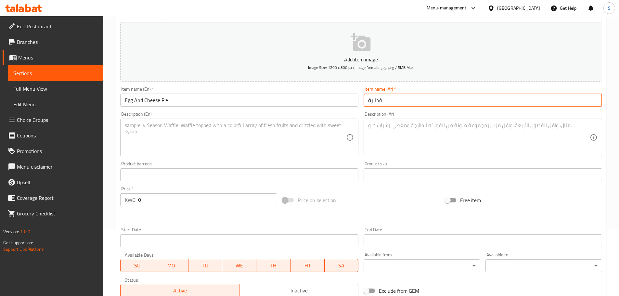
click at [439, 101] on input "فطيرة" at bounding box center [482, 100] width 238 height 13
paste input "بيض و جبن"
type input "فطيرة بيض و جبن"
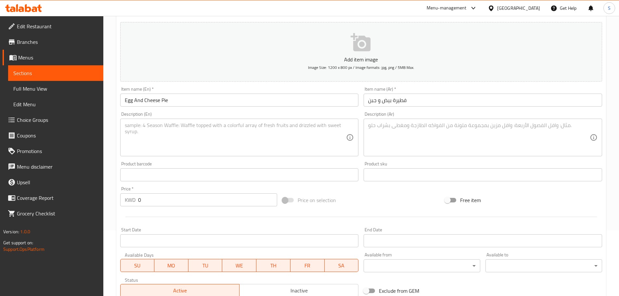
click at [610, 137] on div "Home / Restaurants management / Menus / Sections / item / create Pies section C…" at bounding box center [360, 171] width 515 height 443
click at [152, 198] on input "0" at bounding box center [207, 199] width 139 height 13
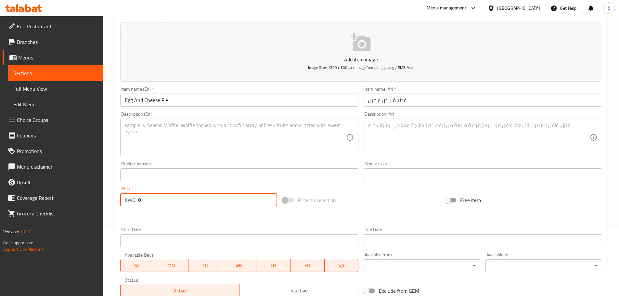
click at [152, 198] on input "0" at bounding box center [207, 199] width 139 height 13
paste input ".750"
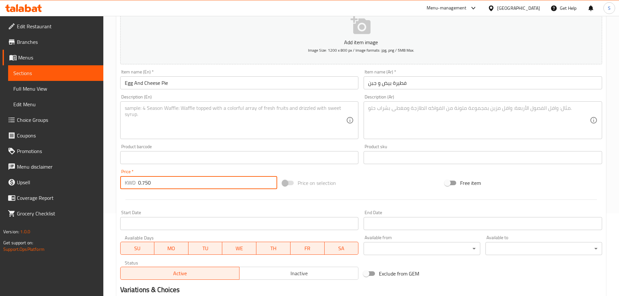
scroll to position [98, 0]
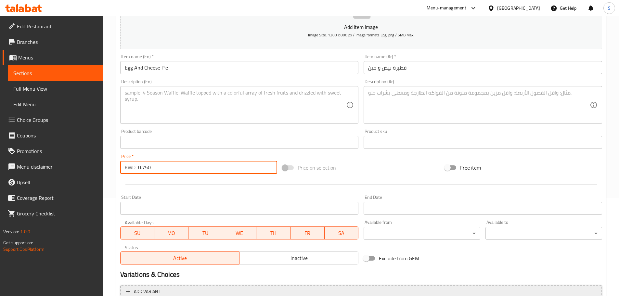
type input "0.750"
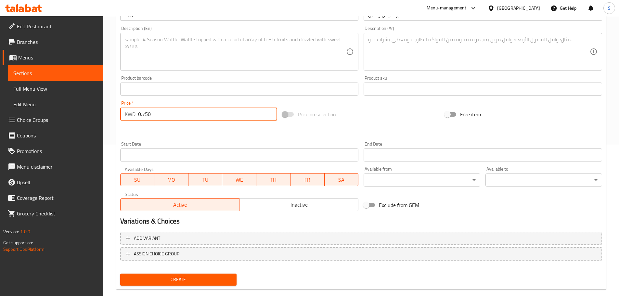
scroll to position [163, 0]
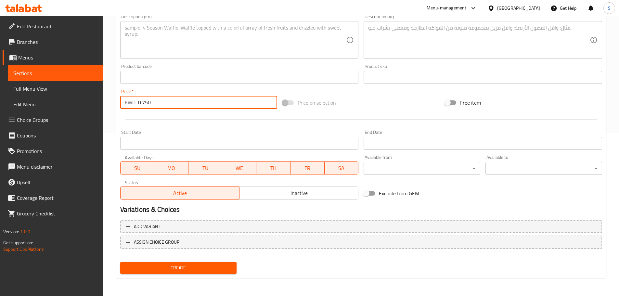
click at [217, 265] on span "Create" at bounding box center [178, 268] width 106 height 8
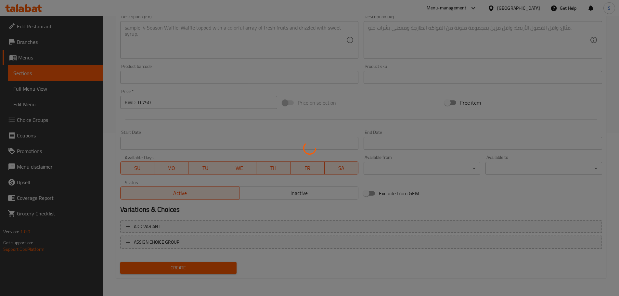
type input "0"
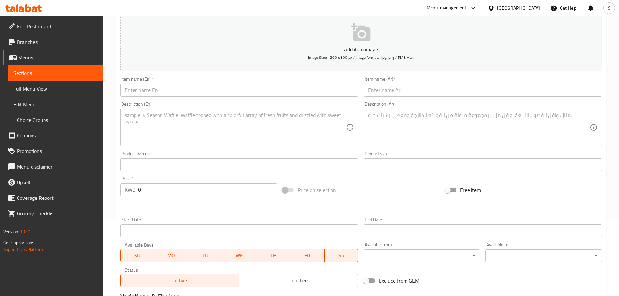
scroll to position [66, 0]
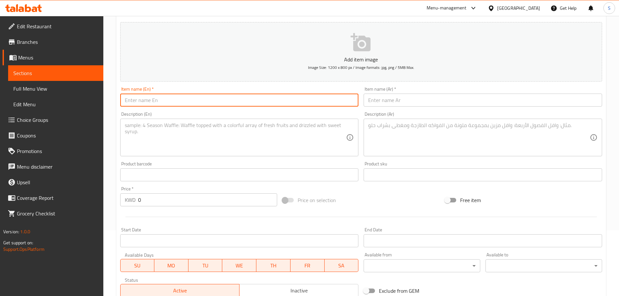
click at [133, 101] on input "text" at bounding box center [239, 100] width 238 height 13
paste input "Turkey With Cheese"
click at [171, 100] on input "Turkey With Cheese Pie" at bounding box center [239, 100] width 238 height 13
type input "Turkey With Cheese Pie"
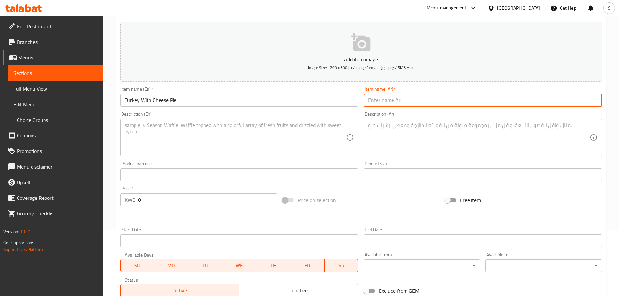
click at [380, 101] on input "text" at bounding box center [482, 100] width 238 height 13
paste input "فطيرة"
paste input "[PERSON_NAME] و جبن"
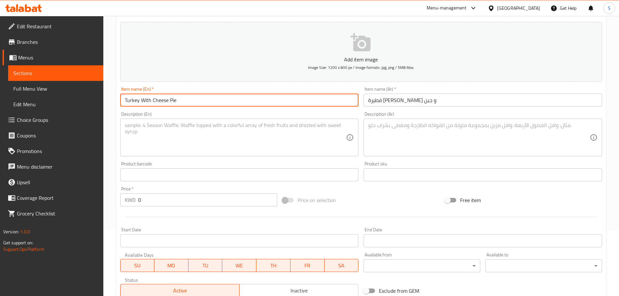
drag, startPoint x: 139, startPoint y: 101, endPoint x: 119, endPoint y: 105, distance: 20.5
click at [119, 105] on div "Item name (En)   * [GEOGRAPHIC_DATA] With Cheese Pie Item name (En) *" at bounding box center [240, 96] width 244 height 25
click at [404, 103] on input "فطيرة [PERSON_NAME] و جبن" at bounding box center [482, 100] width 238 height 13
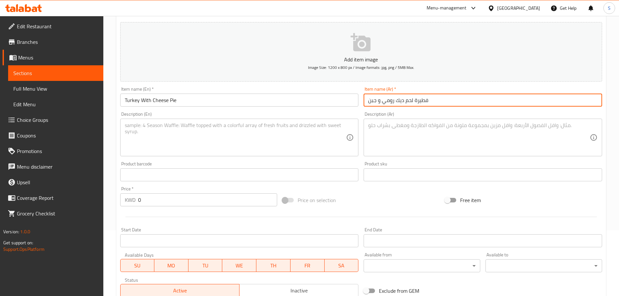
type input "فطيرة لحم ديك رومي و جبن"
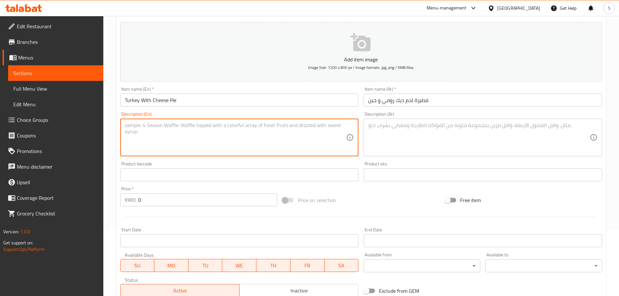
click at [261, 129] on textarea at bounding box center [235, 137] width 221 height 31
paste textarea "Sliced turkey and mozzarella Cheese"
click at [190, 128] on textarea "Sliced turkey and mozzarella Cheese" at bounding box center [235, 137] width 221 height 31
click at [210, 124] on textarea "Sliced turkey and mozzarella cheese" at bounding box center [235, 137] width 221 height 31
type textarea "Sliced turkey and mozzarella cheese."
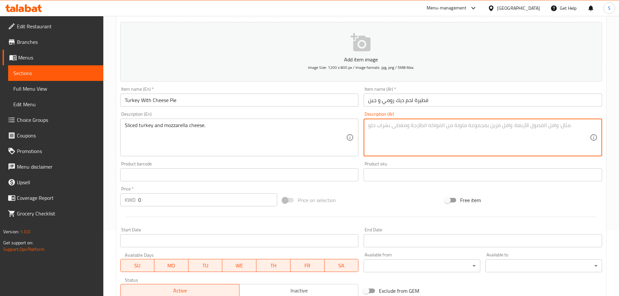
click at [560, 132] on textarea at bounding box center [478, 137] width 221 height 31
paste textarea "شرائح [PERSON_NAME] مع الموزاريلا"
click at [419, 128] on textarea "شرائح [PERSON_NAME] مع الموزاريلا" at bounding box center [478, 137] width 221 height 31
click at [387, 128] on textarea "شرائح لحم ديك رومي مع الموزاريلا" at bounding box center [478, 137] width 221 height 31
click at [457, 124] on textarea "شرائح لحم [PERSON_NAME] مع [PERSON_NAME]" at bounding box center [478, 137] width 221 height 31
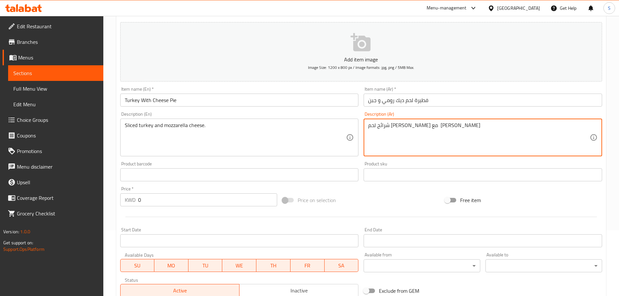
drag, startPoint x: 451, startPoint y: 126, endPoint x: 449, endPoint y: 130, distance: 4.8
click at [451, 126] on textarea "شرائح لحم [PERSON_NAME] مع [PERSON_NAME]" at bounding box center [478, 137] width 221 height 31
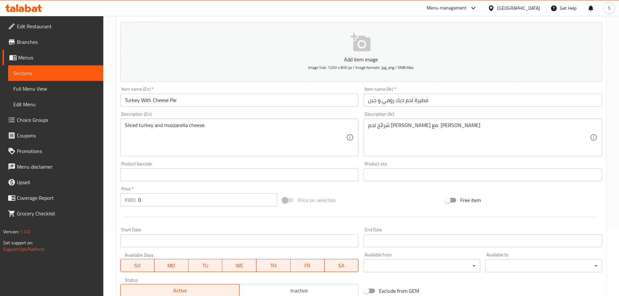
click at [610, 80] on div "Home / Restaurants management / Menus / Sections / item / create Pies section C…" at bounding box center [360, 171] width 515 height 443
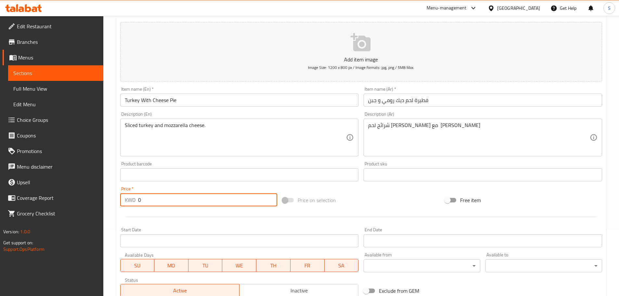
drag, startPoint x: 144, startPoint y: 202, endPoint x: 136, endPoint y: 204, distance: 8.6
click at [136, 204] on div "KWD 0 Price *" at bounding box center [198, 199] width 157 height 13
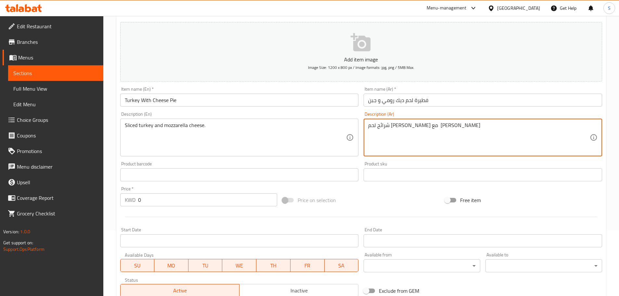
drag, startPoint x: 137, startPoint y: 201, endPoint x: 475, endPoint y: 139, distance: 343.5
click at [460, 127] on textarea "شرائح لحم [PERSON_NAME] مع [PERSON_NAME]" at bounding box center [478, 137] width 221 height 31
type textarea "شرائح لحم [PERSON_NAME] مع [PERSON_NAME]."
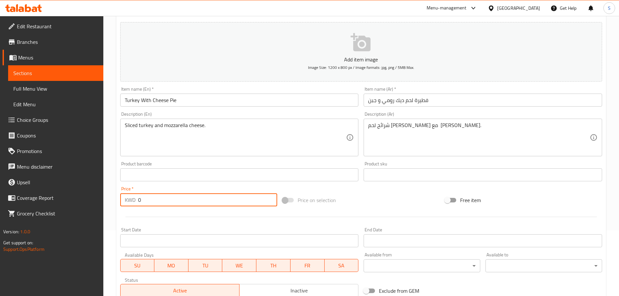
drag, startPoint x: 147, startPoint y: 204, endPoint x: 119, endPoint y: 206, distance: 29.0
click at [119, 206] on div "Price   * KWD 0 Price *" at bounding box center [199, 196] width 162 height 25
paste input "1.20"
type input "1.200"
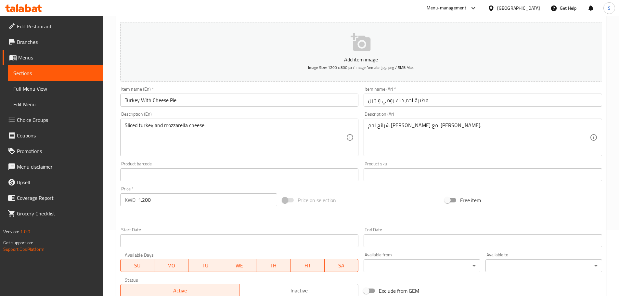
click at [613, 82] on div "Home / Restaurants management / Menus / Sections / item / create Pies section C…" at bounding box center [360, 171] width 515 height 443
click at [124, 130] on div "Sliced turkey and mozzarella cheese. Description (En)" at bounding box center [239, 138] width 238 height 38
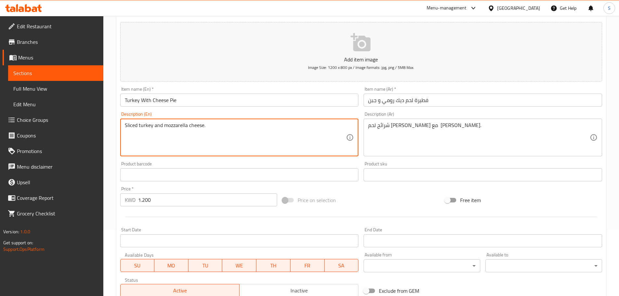
click at [124, 126] on div "Sliced turkey and mozzarella cheese. Description (En)" at bounding box center [239, 138] width 238 height 38
click at [126, 125] on textarea "Sliced turkey and mozzarella cheese." at bounding box center [235, 137] width 221 height 31
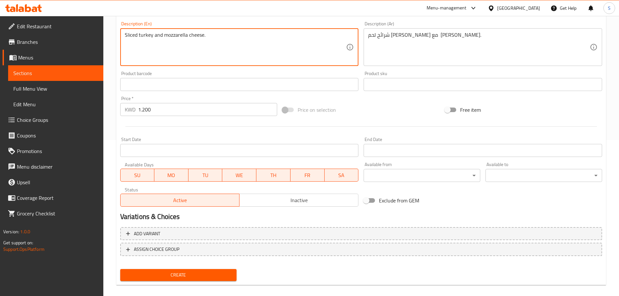
scroll to position [163, 0]
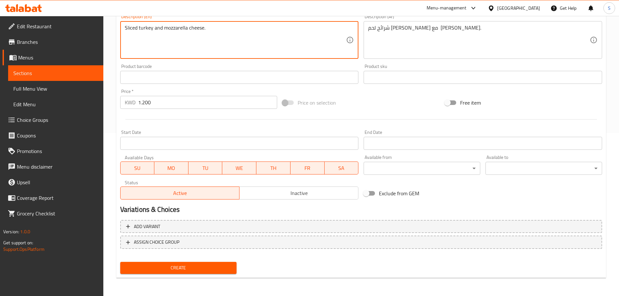
click at [207, 266] on span "Create" at bounding box center [178, 268] width 106 height 8
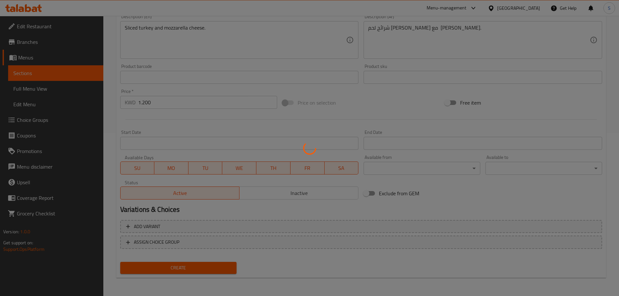
type input "0"
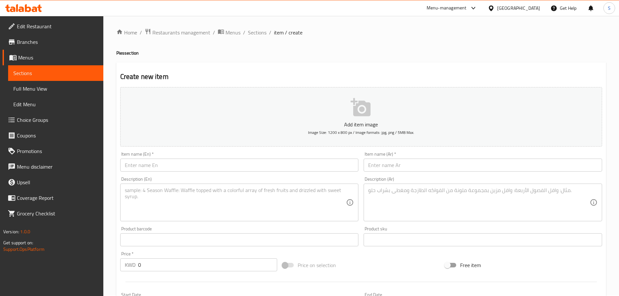
scroll to position [0, 0]
click at [258, 32] on span "Sections" at bounding box center [257, 33] width 19 height 8
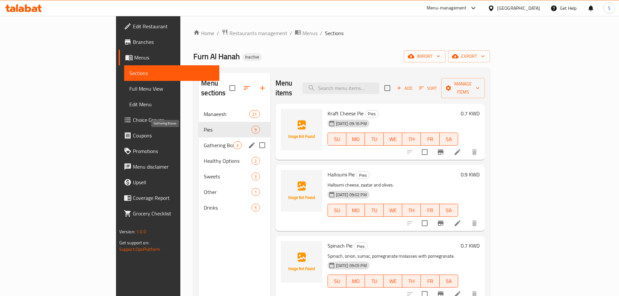
click at [204, 141] on span "Gathering Boxes" at bounding box center [219, 145] width 30 height 8
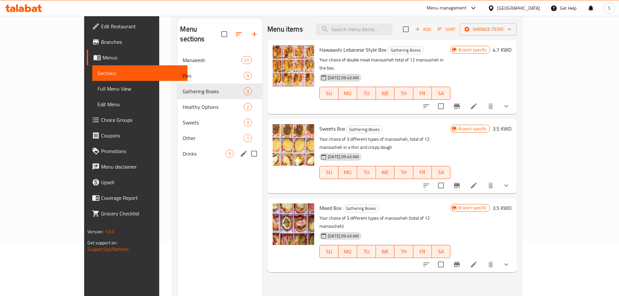
scroll to position [65, 0]
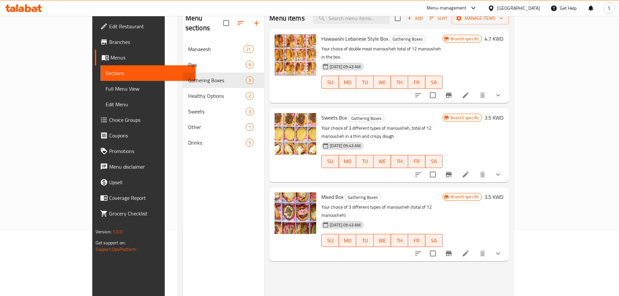
click at [506, 194] on div "Mixed Box Gathering Boxes Your choice of 3 different types of manousheh (total …" at bounding box center [412, 224] width 187 height 69
click at [502, 249] on icon "show more" at bounding box center [498, 253] width 8 height 8
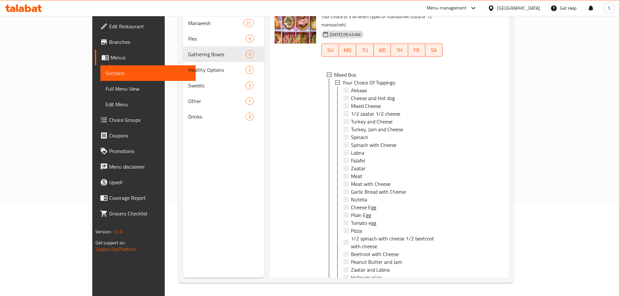
scroll to position [174, 0]
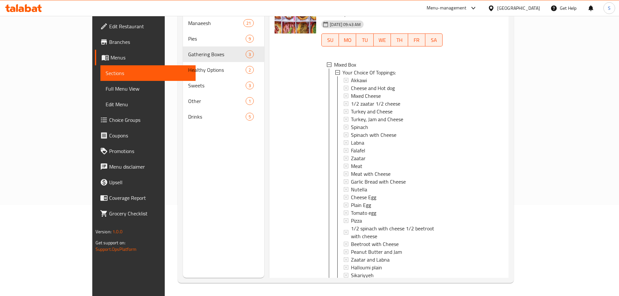
click at [474, 291] on li at bounding box center [465, 297] width 18 height 12
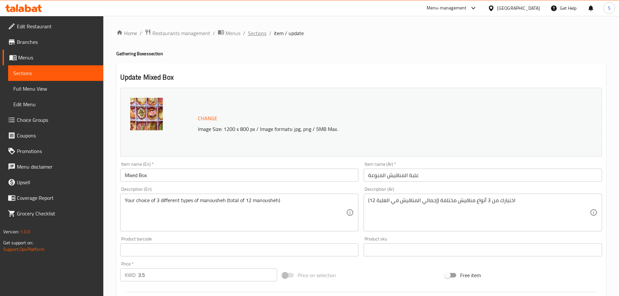
click at [257, 33] on span "Sections" at bounding box center [257, 33] width 19 height 8
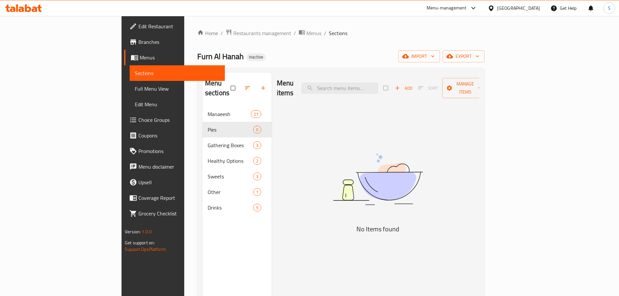
click at [135, 90] on span "Full Menu View" at bounding box center [177, 89] width 85 height 8
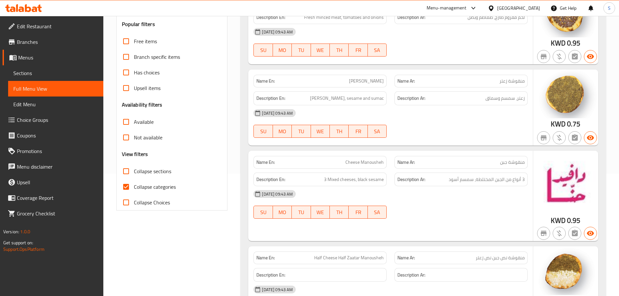
scroll to position [130, 0]
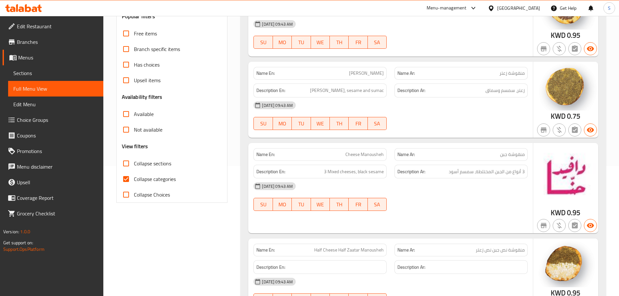
click at [392, 295] on div "05-10-2025 09:43 AM SU MO TU WE TH FR SA" at bounding box center [390, 292] width 282 height 36
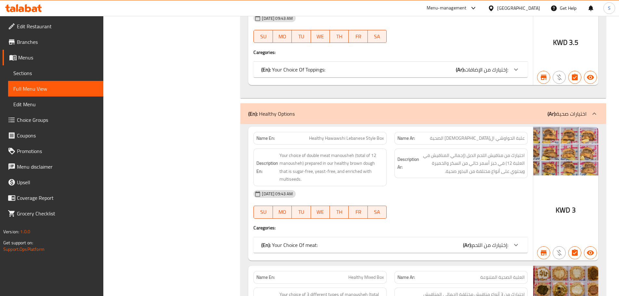
scroll to position [2204, 0]
